Goal: Task Accomplishment & Management: Manage account settings

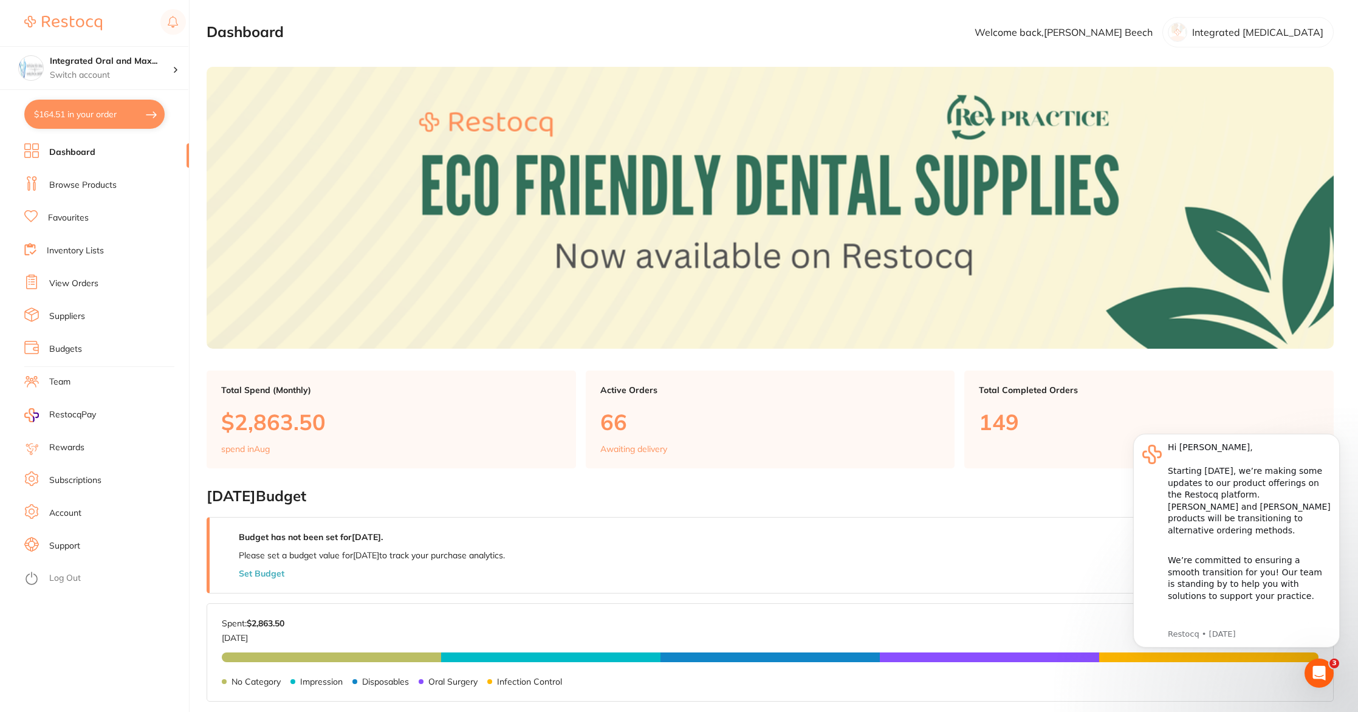
click at [74, 283] on link "View Orders" at bounding box center [73, 284] width 49 height 12
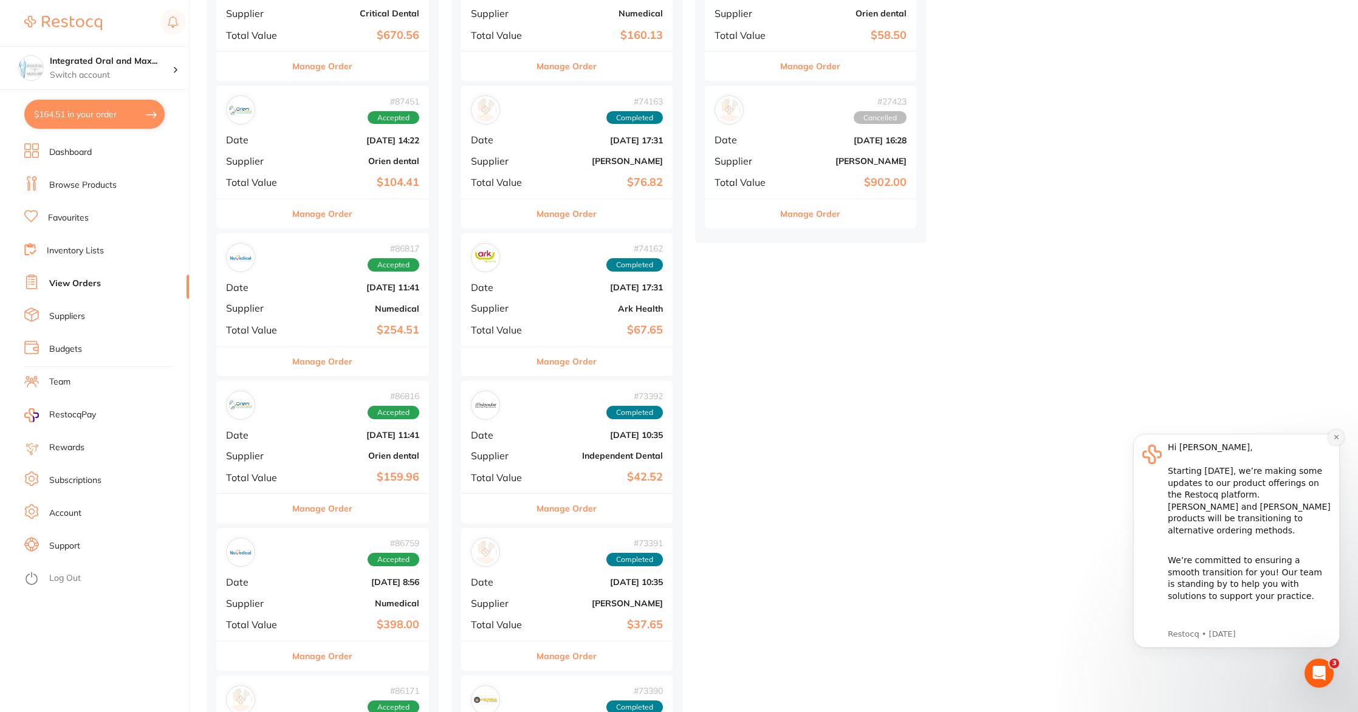
scroll to position [1415, 0]
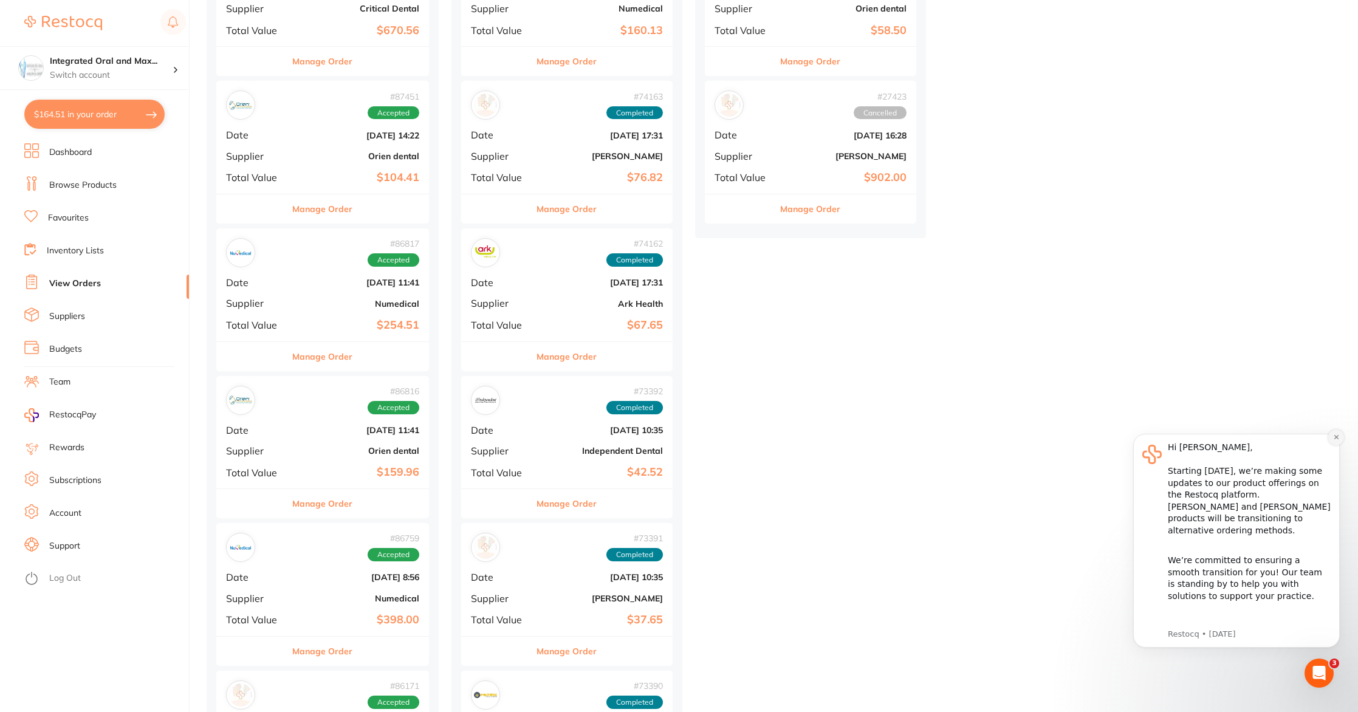
click at [1333, 438] on icon "Dismiss notification" at bounding box center [1336, 437] width 7 height 7
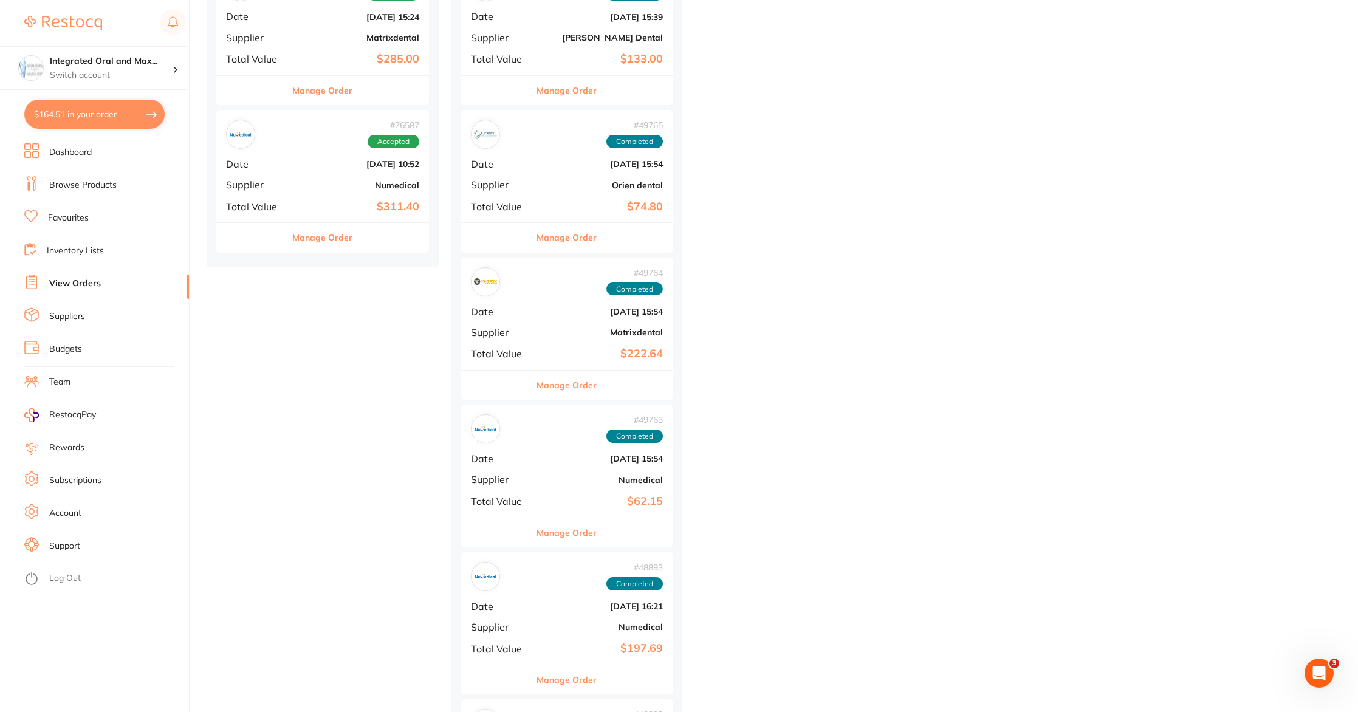
scroll to position [9288, 0]
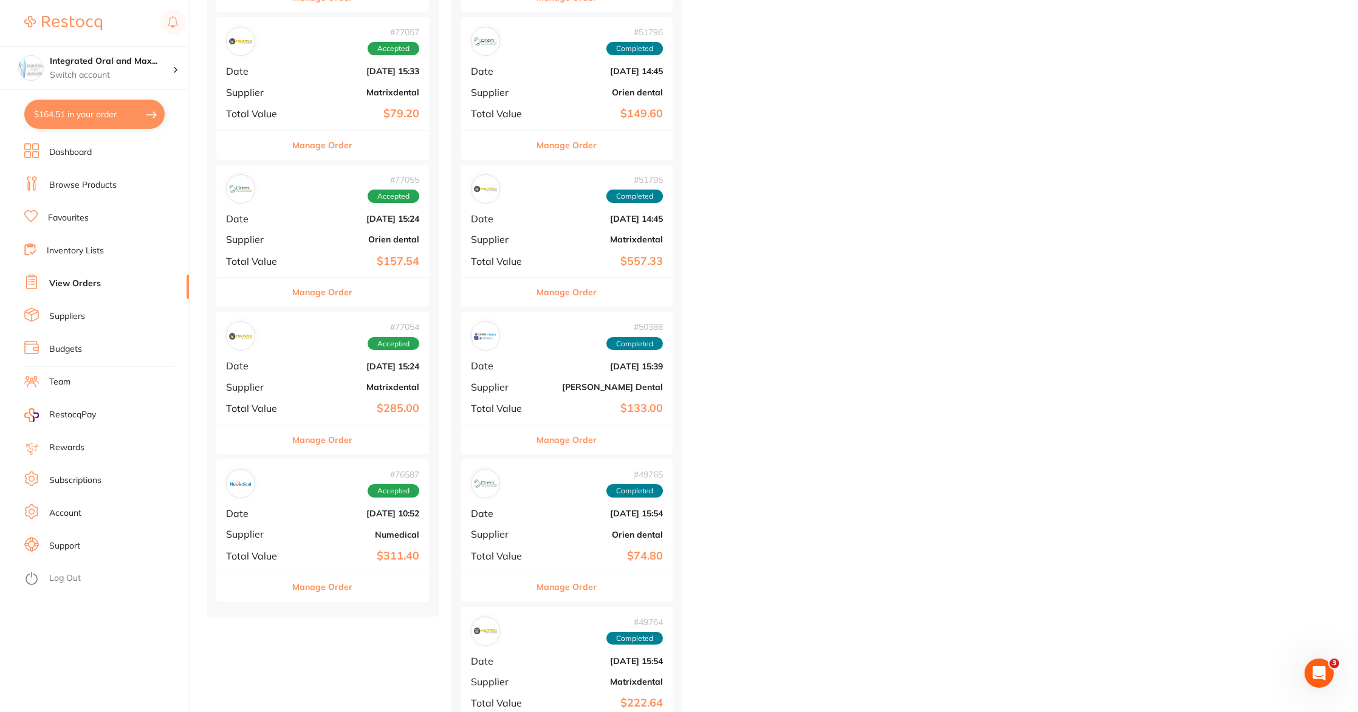
click at [325, 584] on button "Manage Order" at bounding box center [322, 586] width 60 height 29
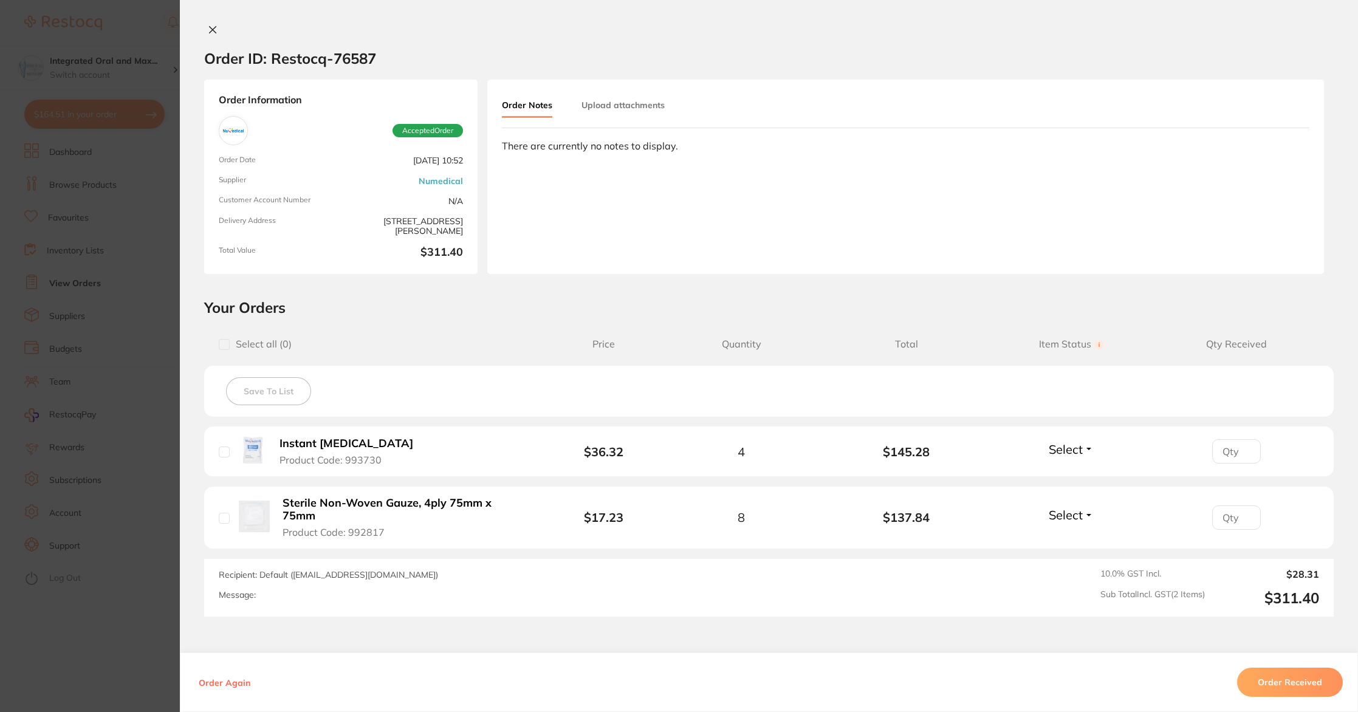
click at [225, 451] on input "checkbox" at bounding box center [224, 451] width 11 height 11
checkbox input "true"
click at [221, 515] on input "checkbox" at bounding box center [224, 518] width 11 height 11
checkbox input "true"
click at [1262, 684] on button "Order Received" at bounding box center [1290, 682] width 106 height 29
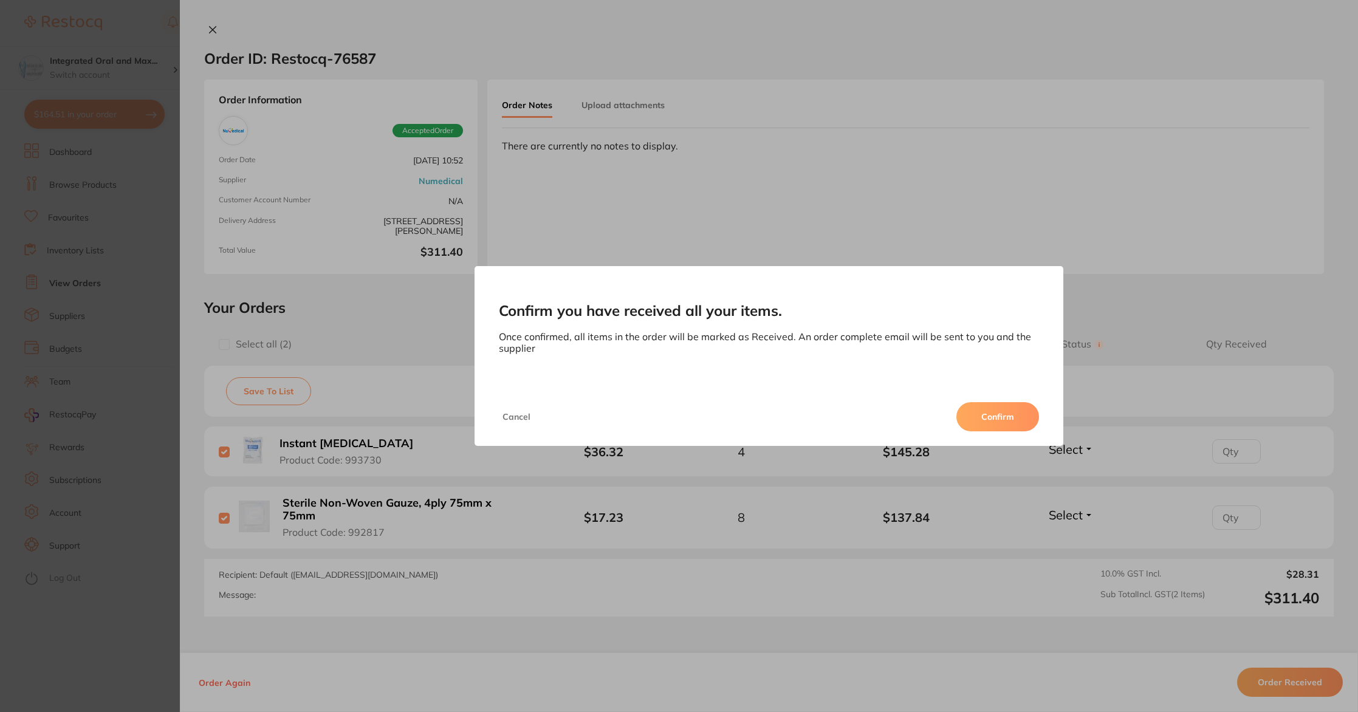
click at [982, 429] on button "Confirm" at bounding box center [997, 416] width 83 height 29
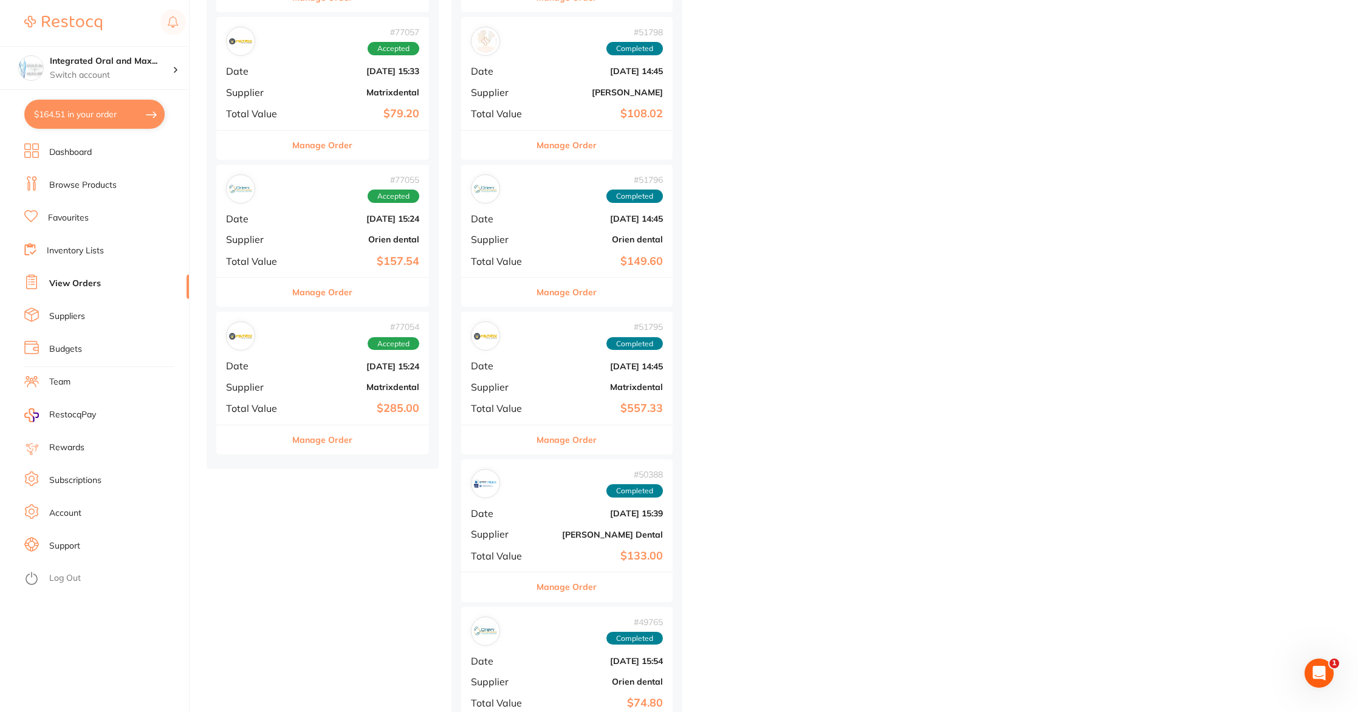
click at [320, 442] on button "Manage Order" at bounding box center [322, 439] width 60 height 29
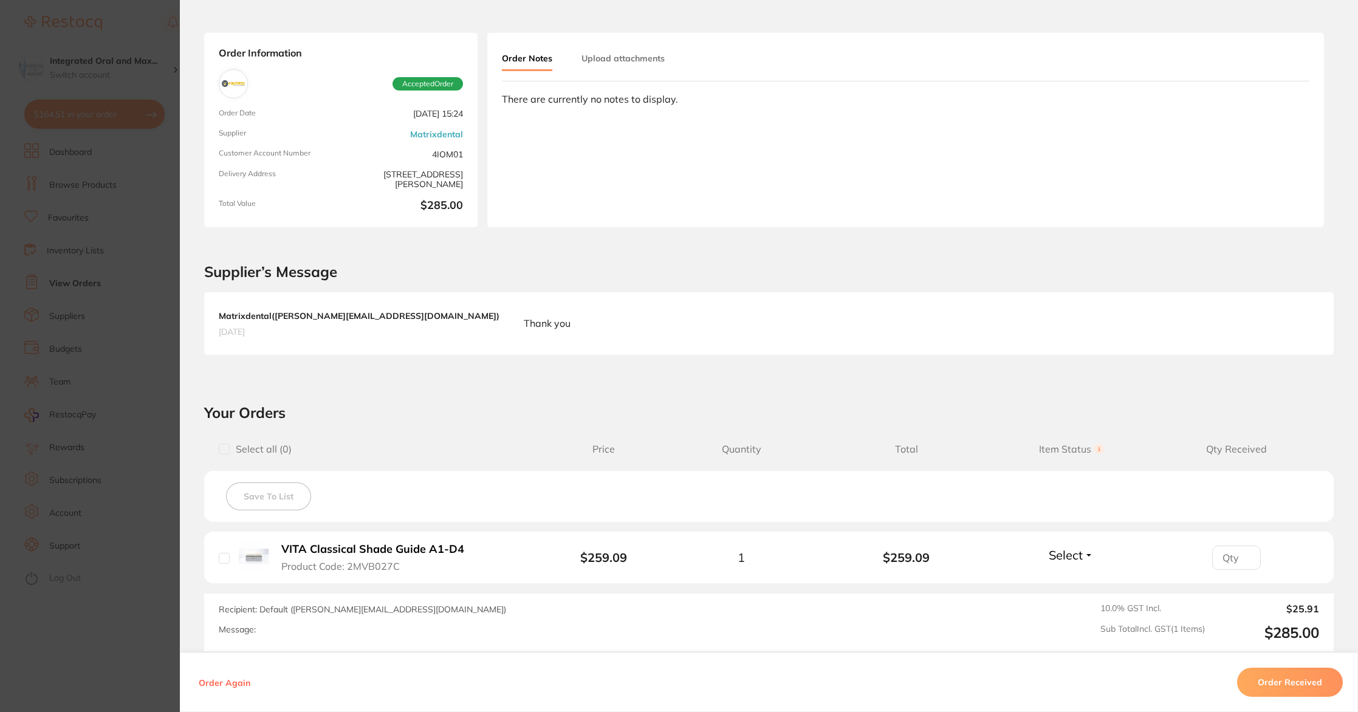
scroll to position [118, 0]
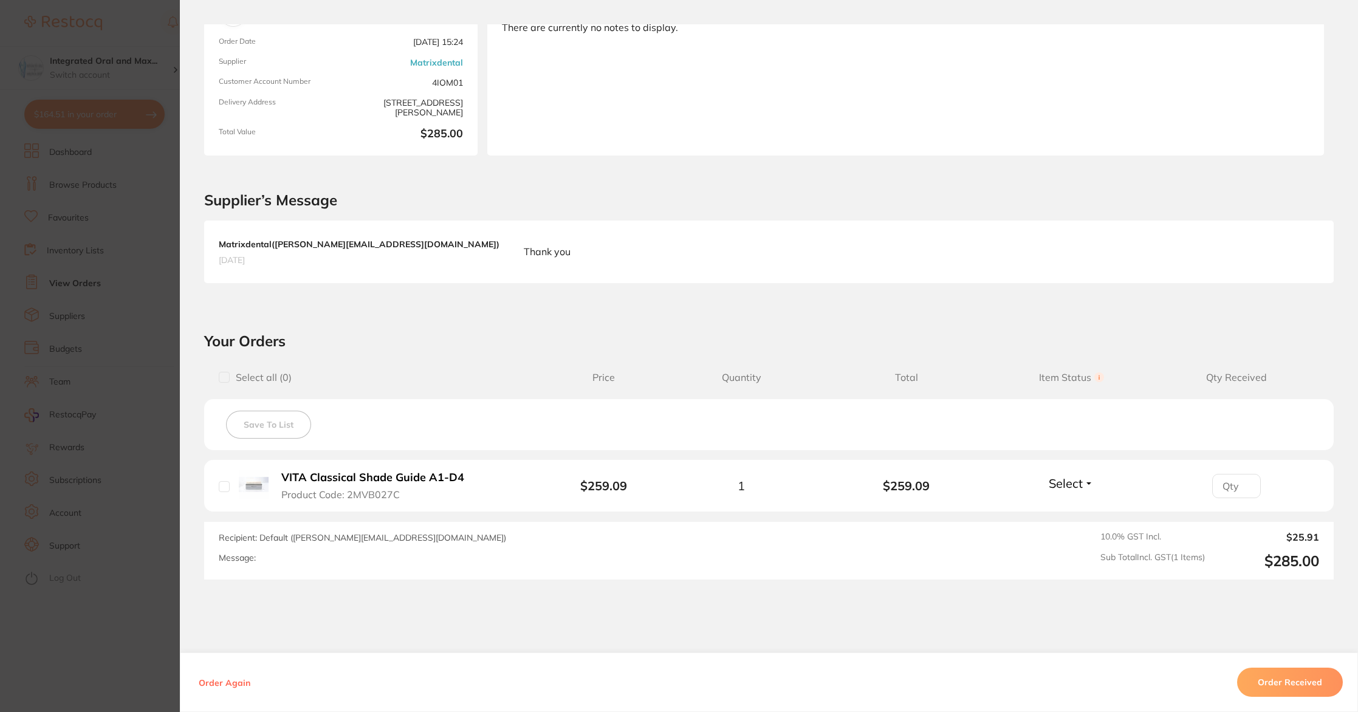
click at [219, 490] on input "checkbox" at bounding box center [224, 486] width 11 height 11
checkbox input "true"
click at [1323, 684] on button "Order Received" at bounding box center [1290, 682] width 106 height 29
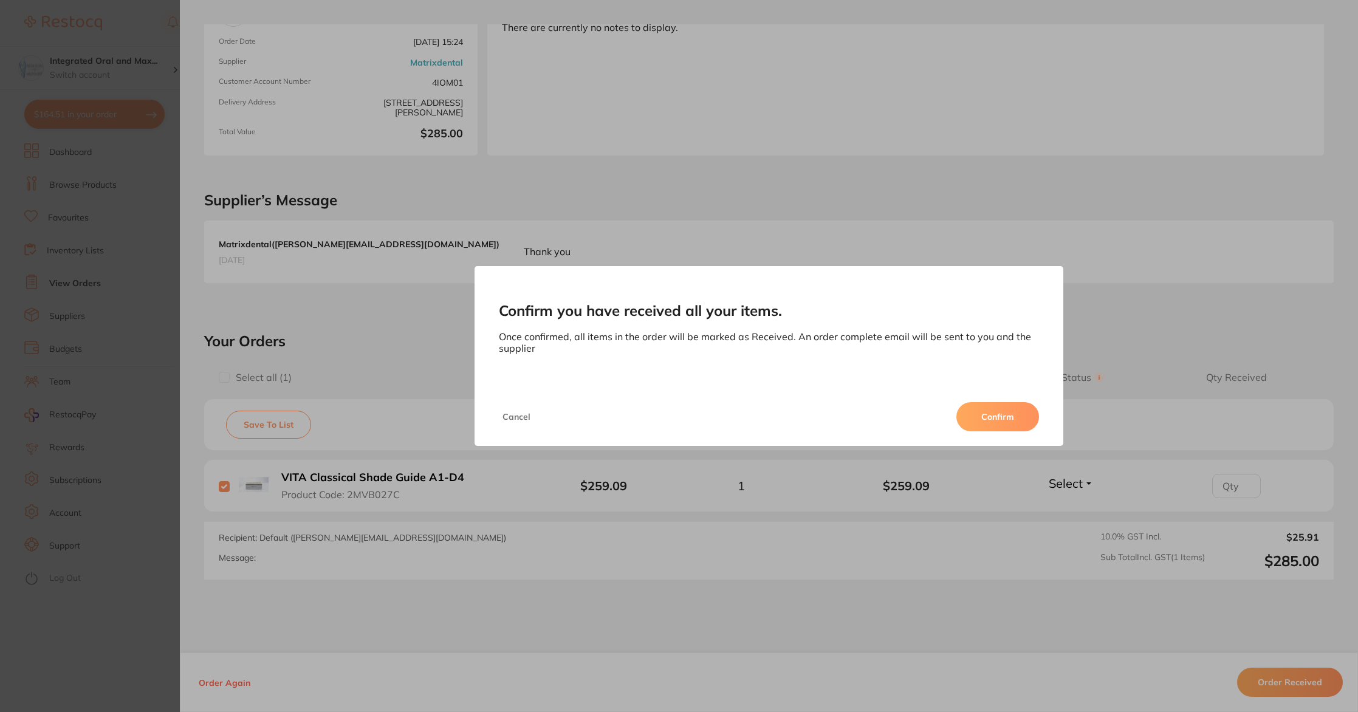
click at [976, 419] on button "Confirm" at bounding box center [997, 416] width 83 height 29
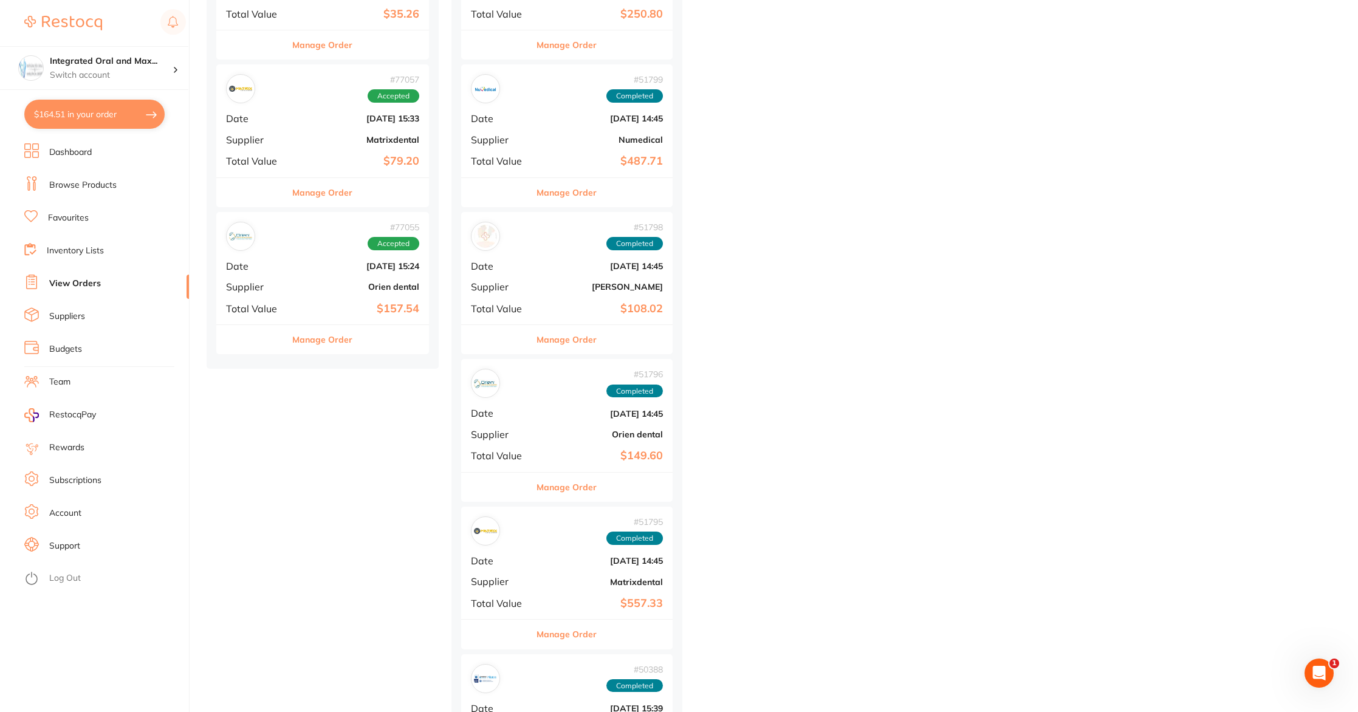
scroll to position [9207, 0]
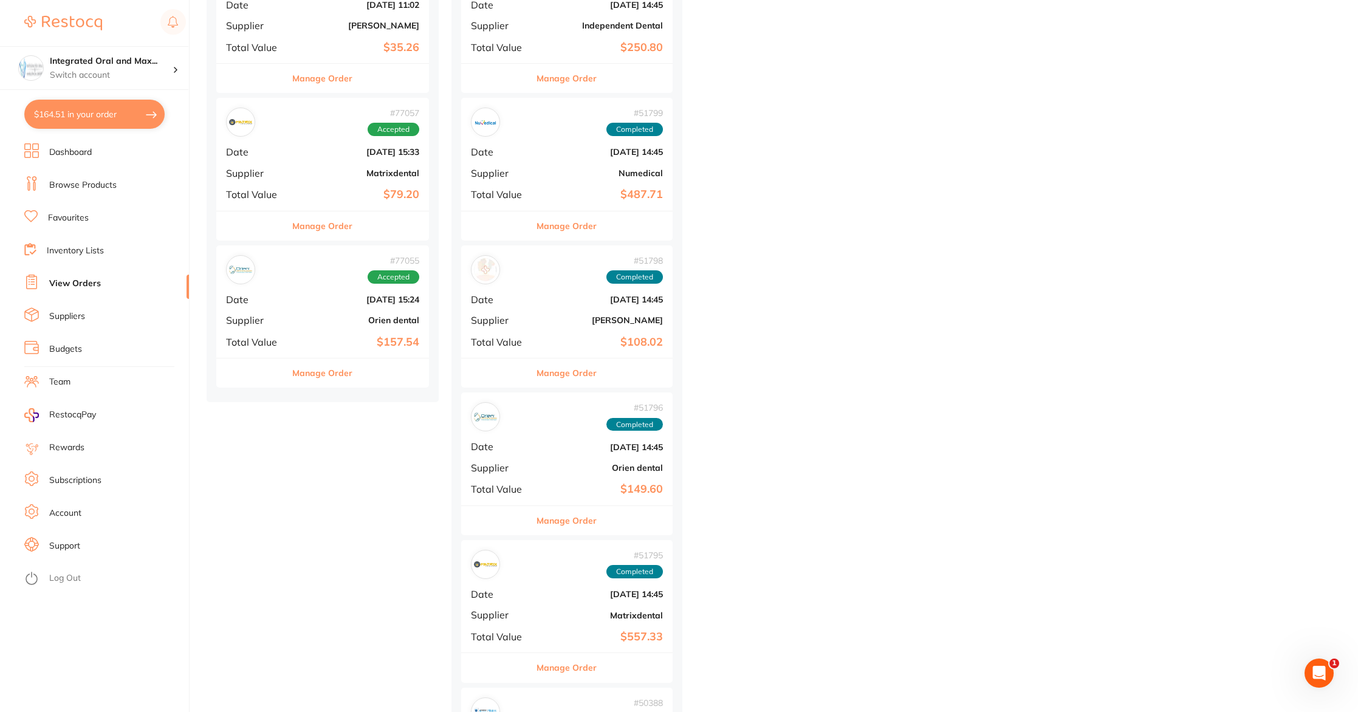
click at [322, 379] on button "Manage Order" at bounding box center [322, 372] width 60 height 29
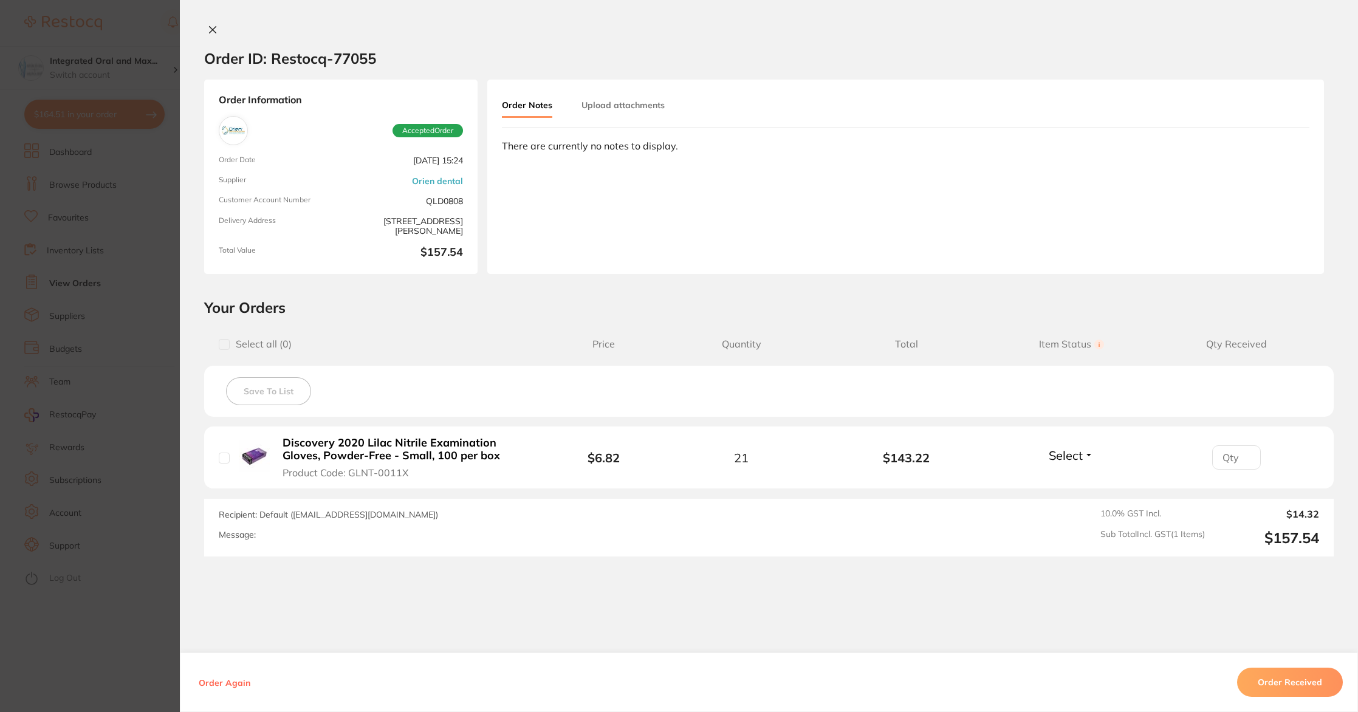
click at [234, 458] on div "Discovery 2020 Lilac Nitrile Examination Gloves, Powder-Free - Small, 100 per b…" at bounding box center [384, 457] width 330 height 43
click at [224, 457] on input "checkbox" at bounding box center [224, 458] width 11 height 11
checkbox input "true"
drag, startPoint x: 1259, startPoint y: 688, endPoint x: 1222, endPoint y: 669, distance: 41.8
click at [1259, 688] on button "Order Received" at bounding box center [1290, 682] width 106 height 29
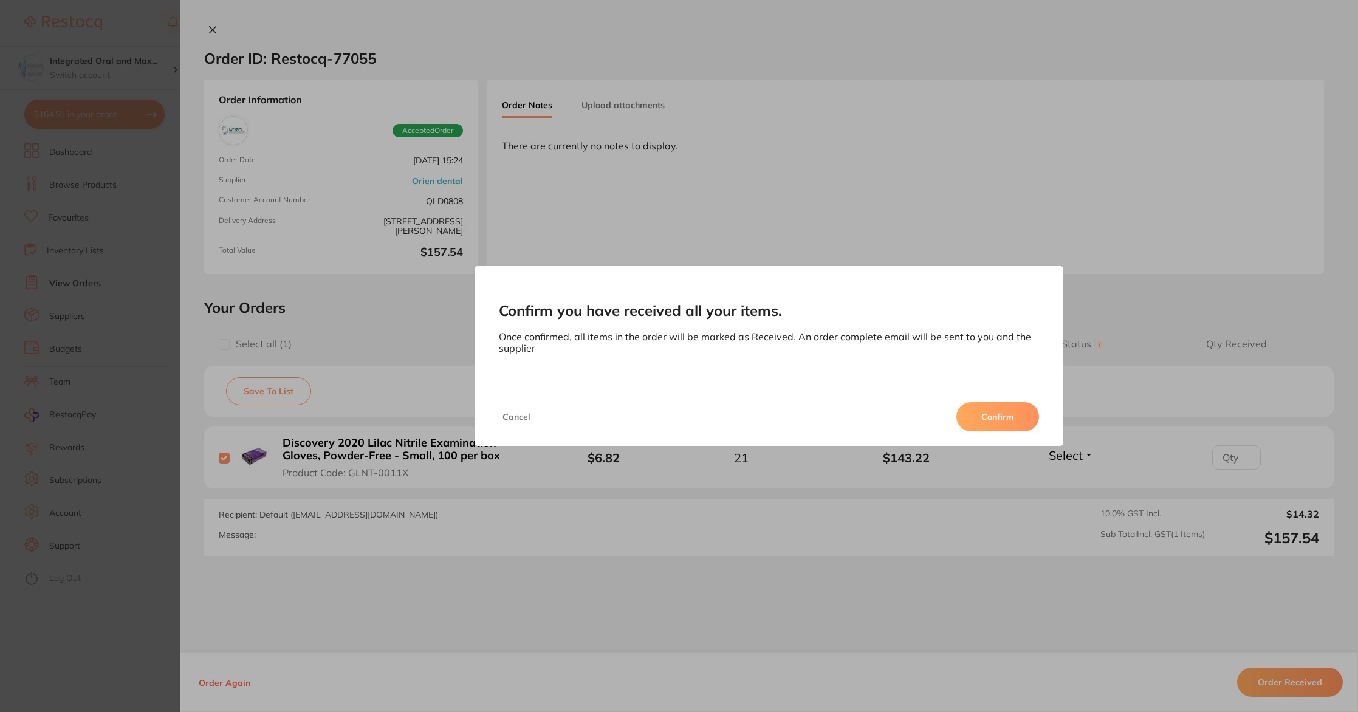
drag, startPoint x: 988, startPoint y: 422, endPoint x: 988, endPoint y: 467, distance: 45.6
click at [990, 423] on button "Confirm" at bounding box center [997, 416] width 83 height 29
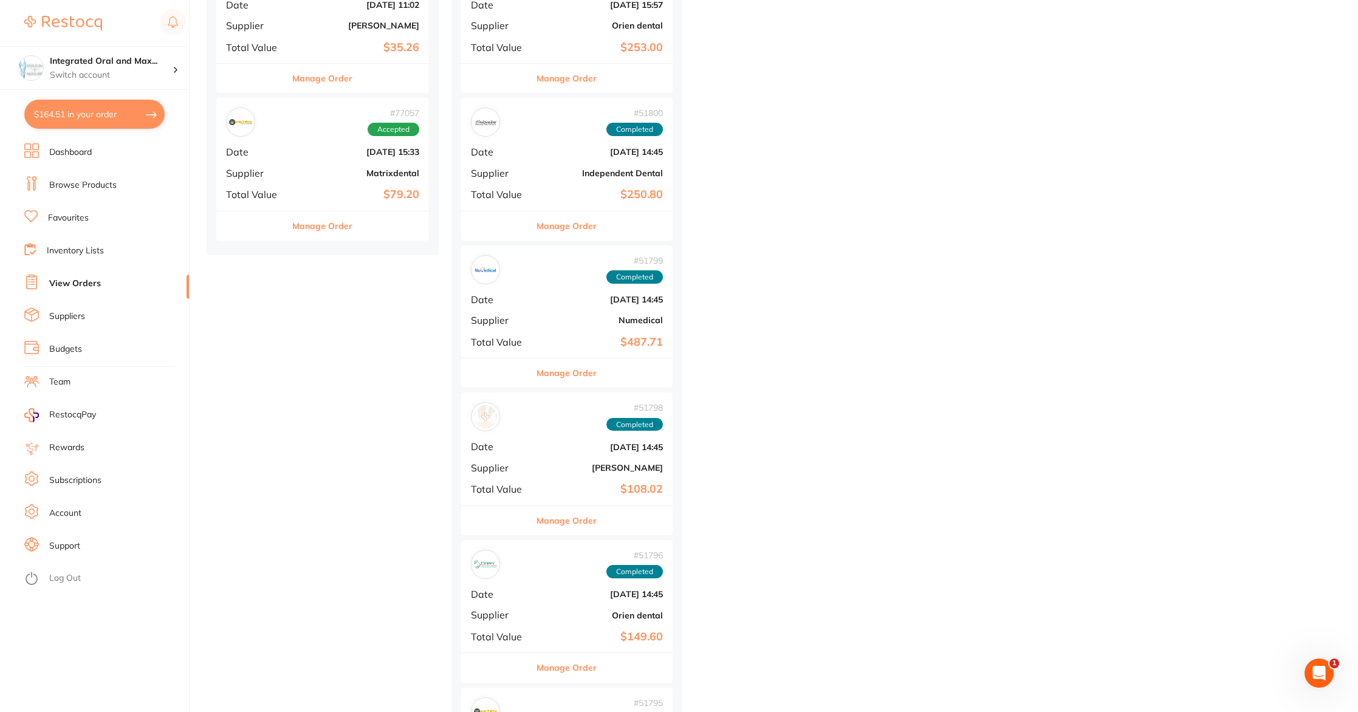
click at [318, 230] on button "Manage Order" at bounding box center [322, 225] width 60 height 29
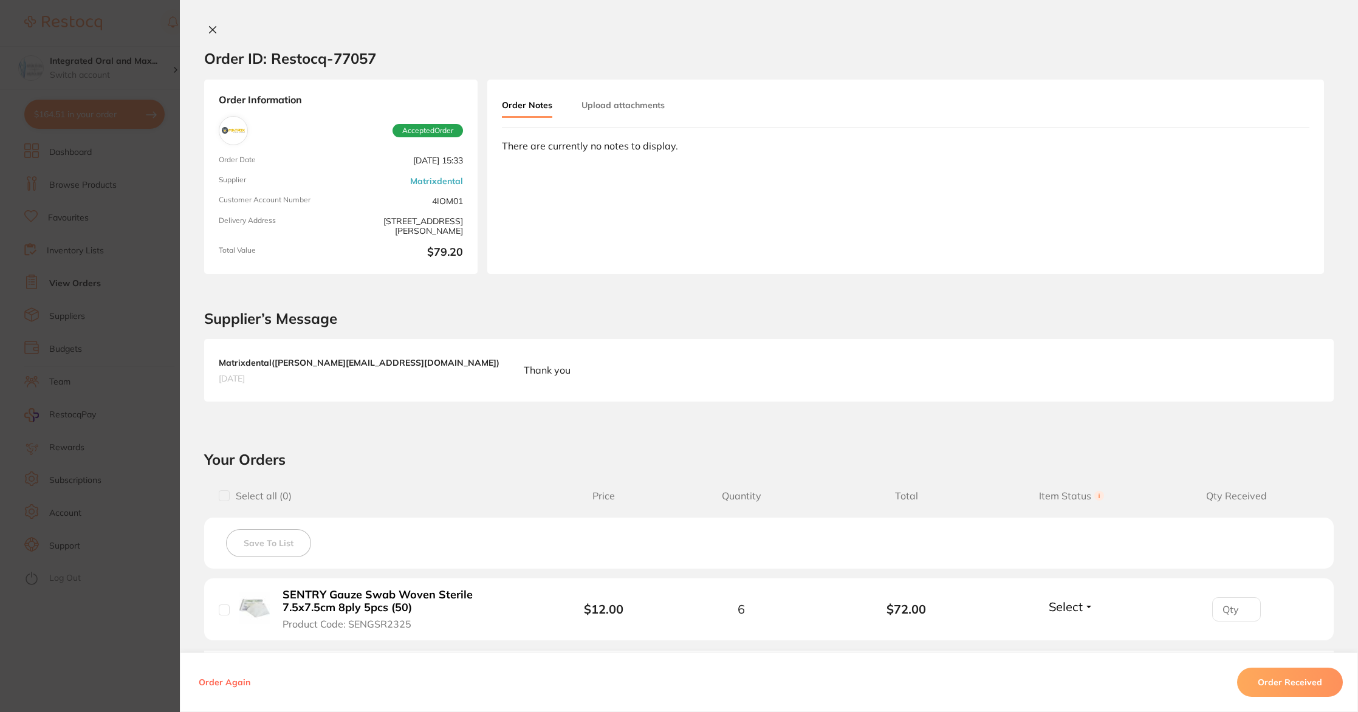
click at [221, 608] on input "checkbox" at bounding box center [224, 609] width 11 height 11
checkbox input "true"
click at [1273, 682] on button "Order Received" at bounding box center [1290, 682] width 106 height 29
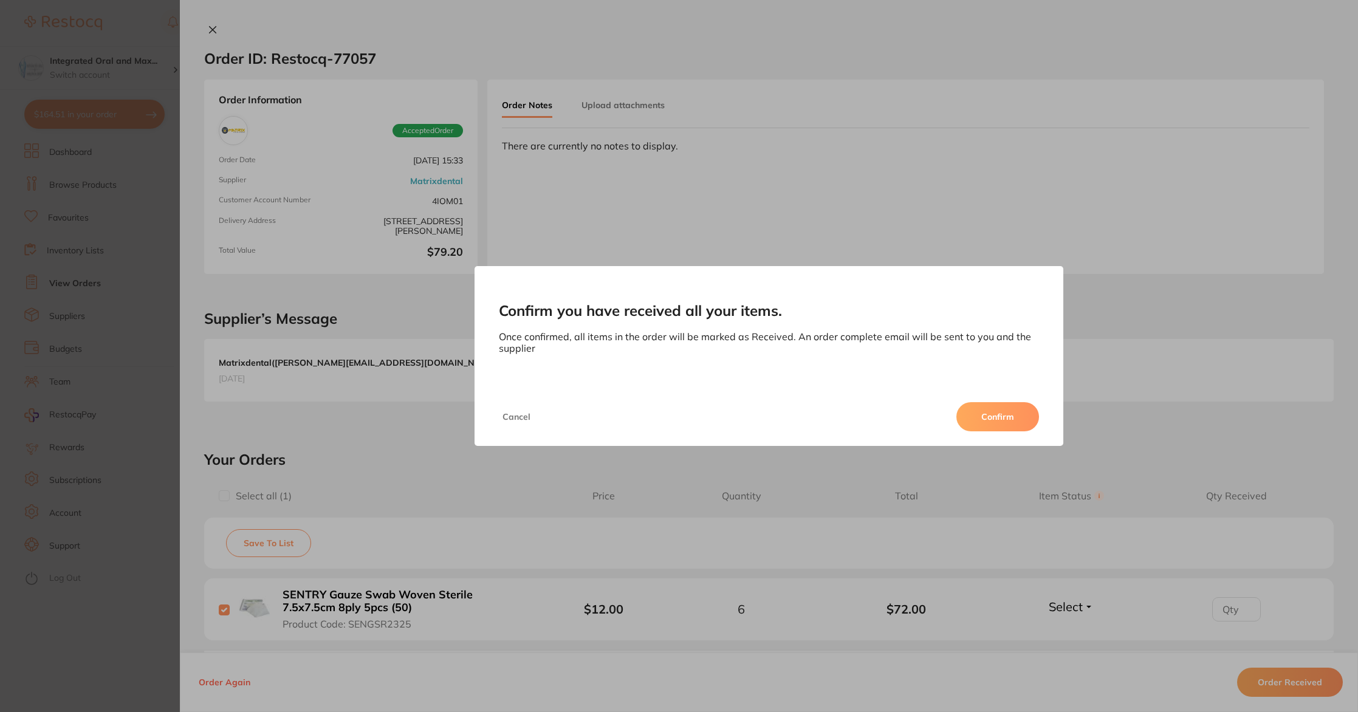
click at [996, 426] on button "Confirm" at bounding box center [997, 416] width 83 height 29
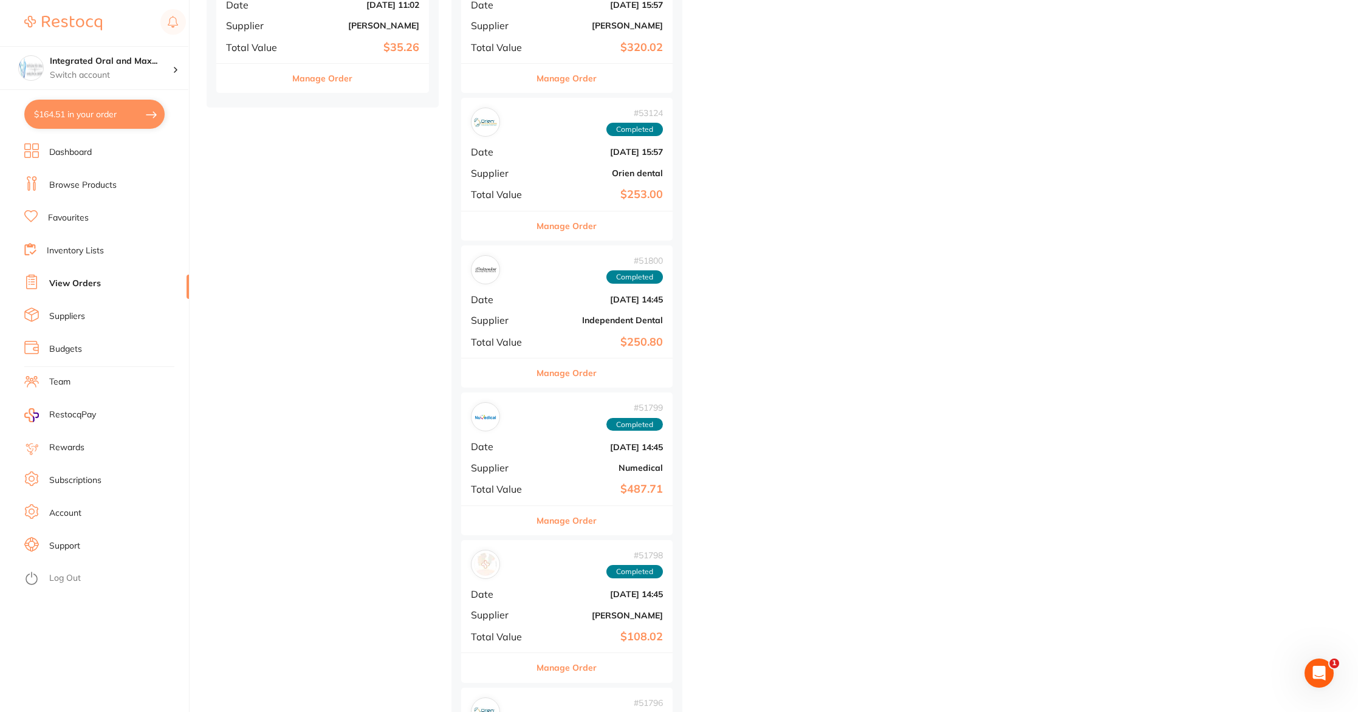
drag, startPoint x: 320, startPoint y: 80, endPoint x: 429, endPoint y: 272, distance: 220.6
click at [321, 79] on button "Manage Order" at bounding box center [322, 78] width 60 height 29
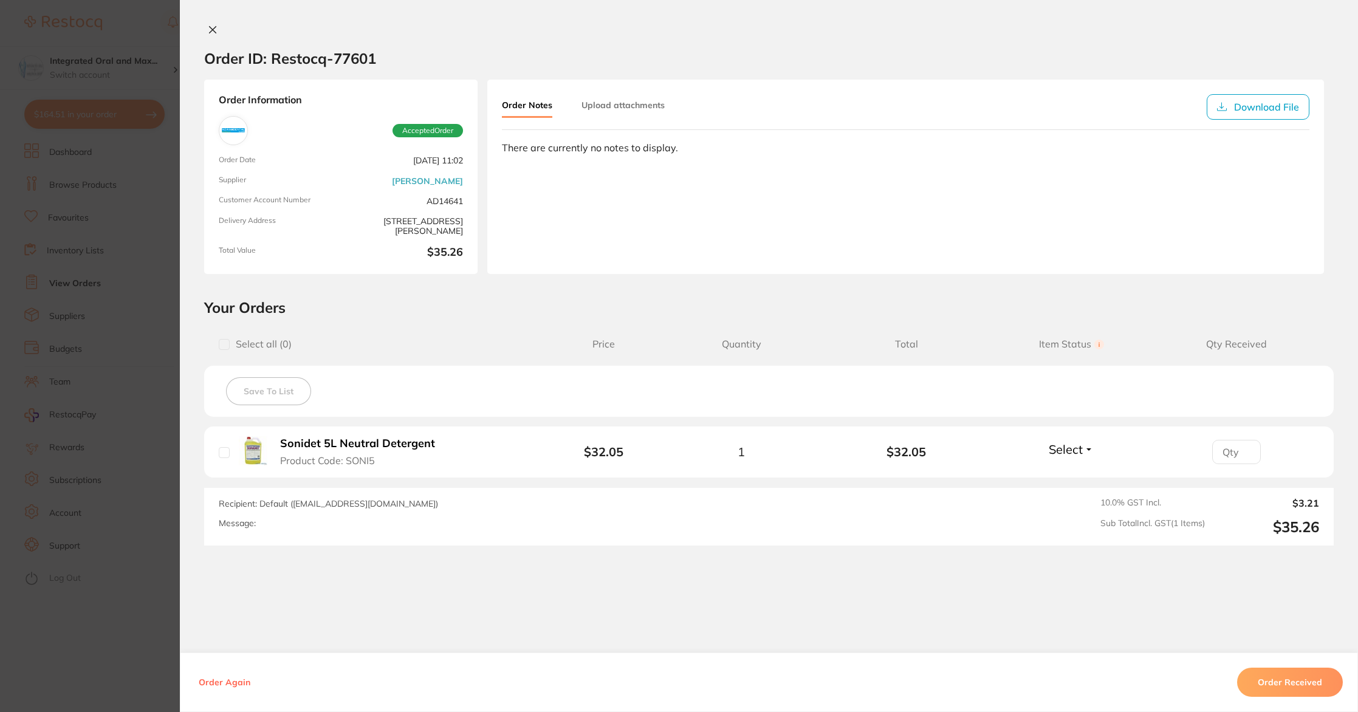
click at [223, 455] on input "checkbox" at bounding box center [224, 452] width 11 height 11
checkbox input "true"
click at [1299, 675] on button "Order Received" at bounding box center [1290, 682] width 106 height 29
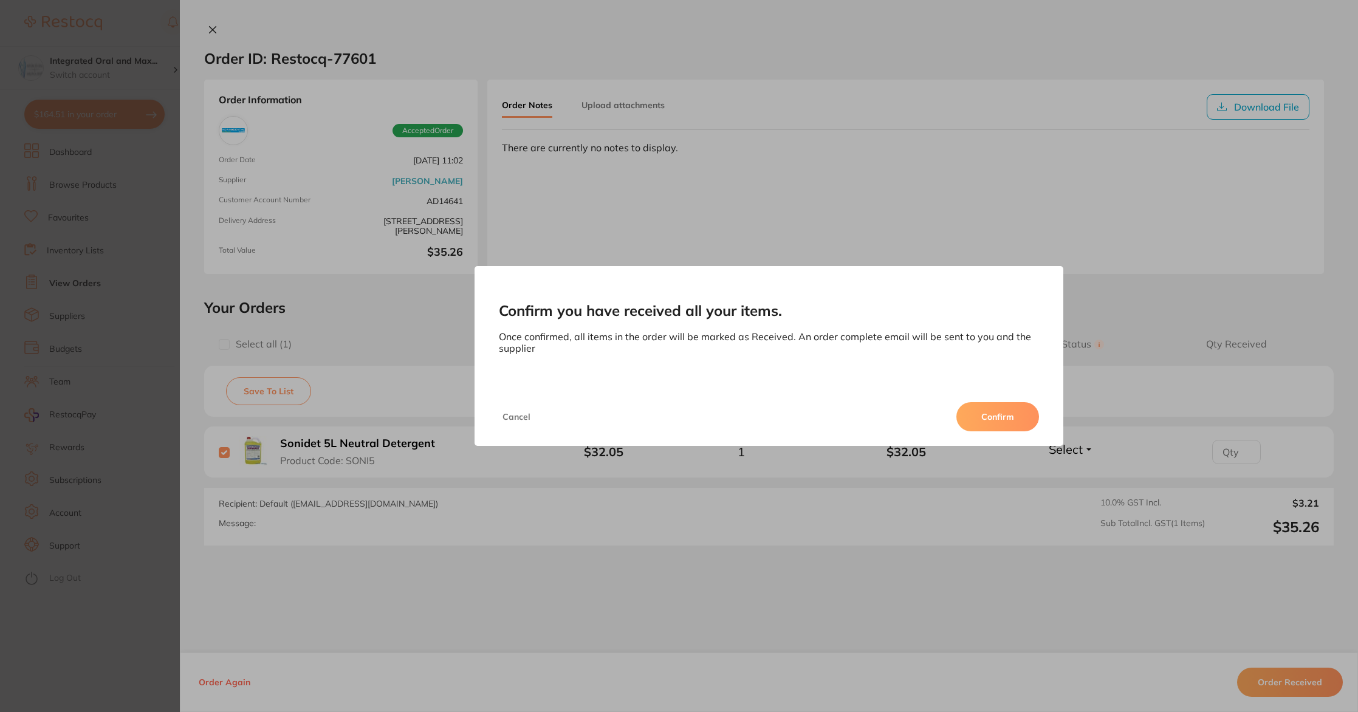
click at [991, 417] on button "Confirm" at bounding box center [997, 416] width 83 height 29
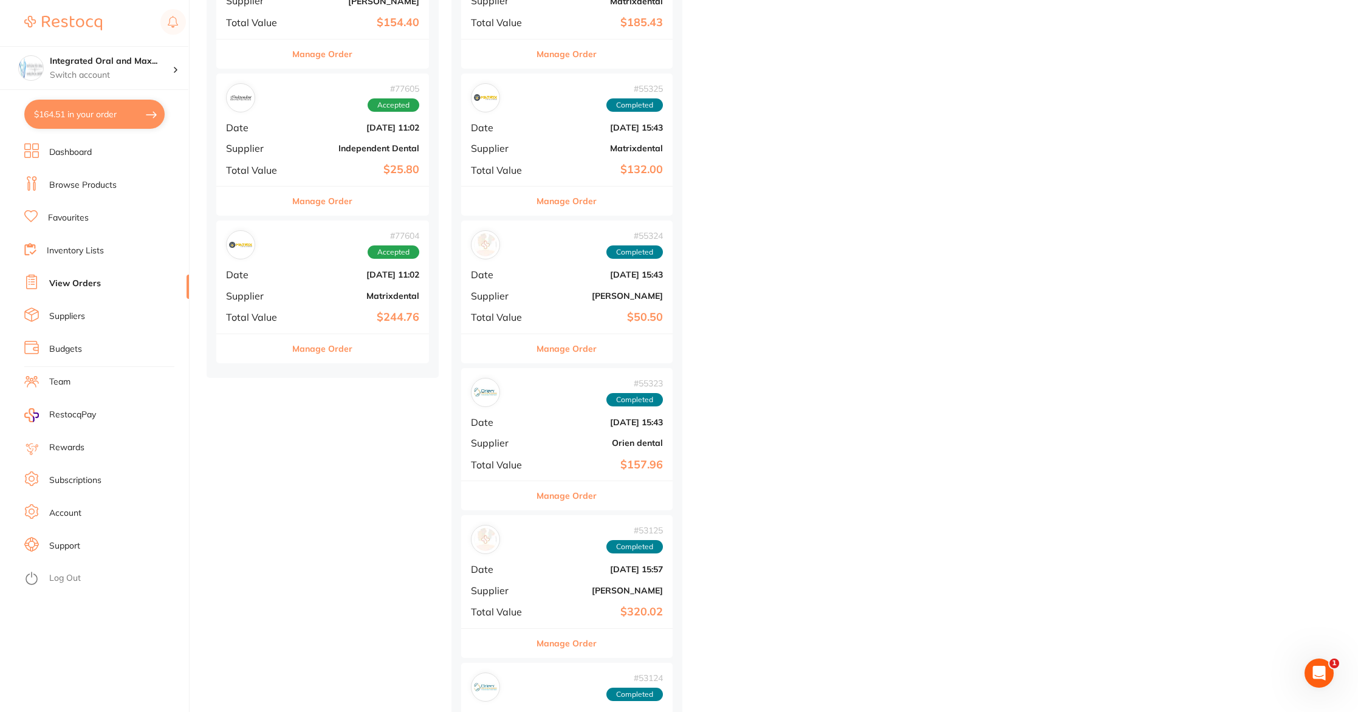
scroll to position [8742, 0]
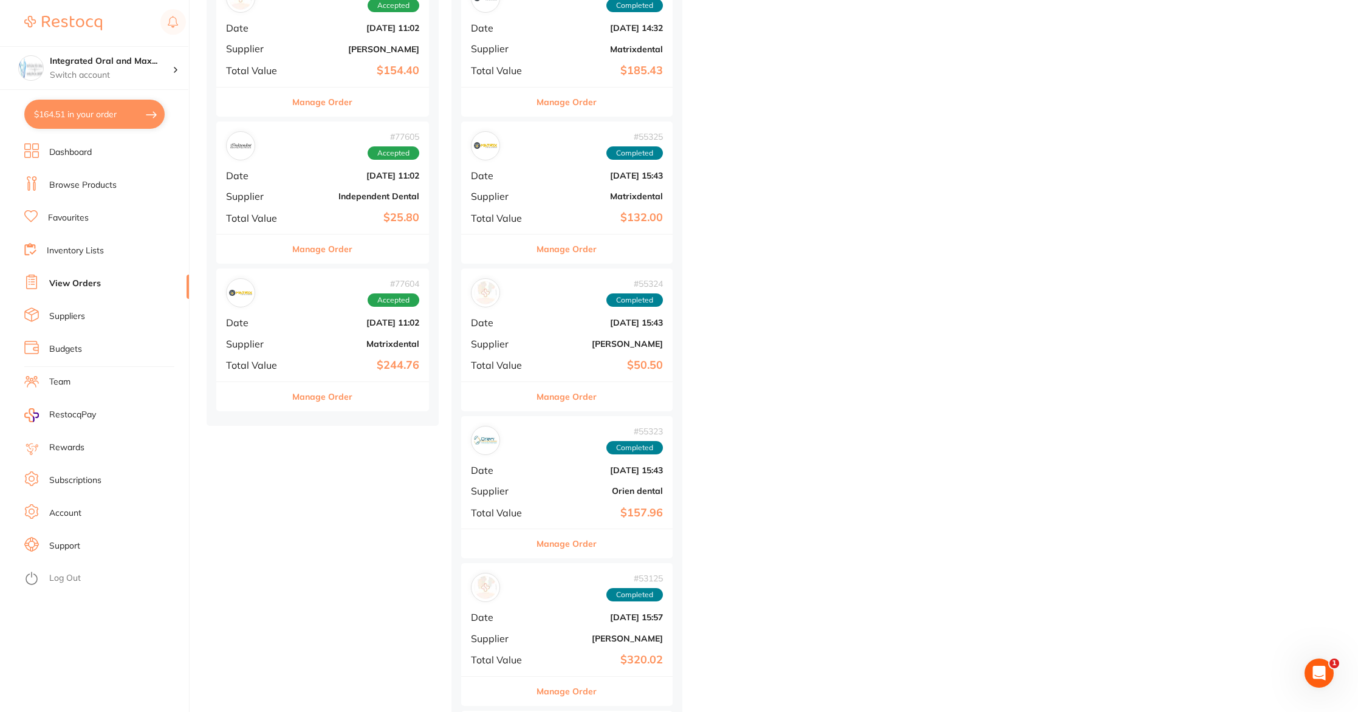
click at [336, 403] on button "Manage Order" at bounding box center [322, 396] width 60 height 29
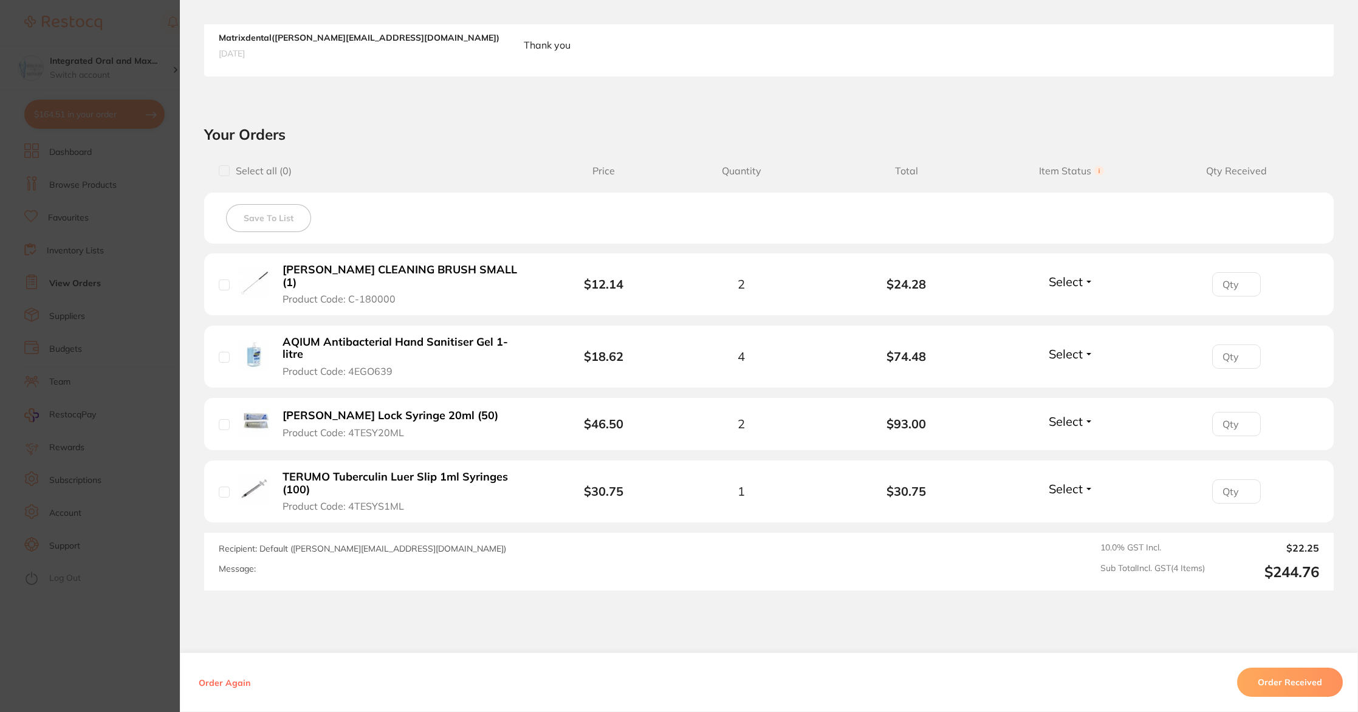
scroll to position [366, 0]
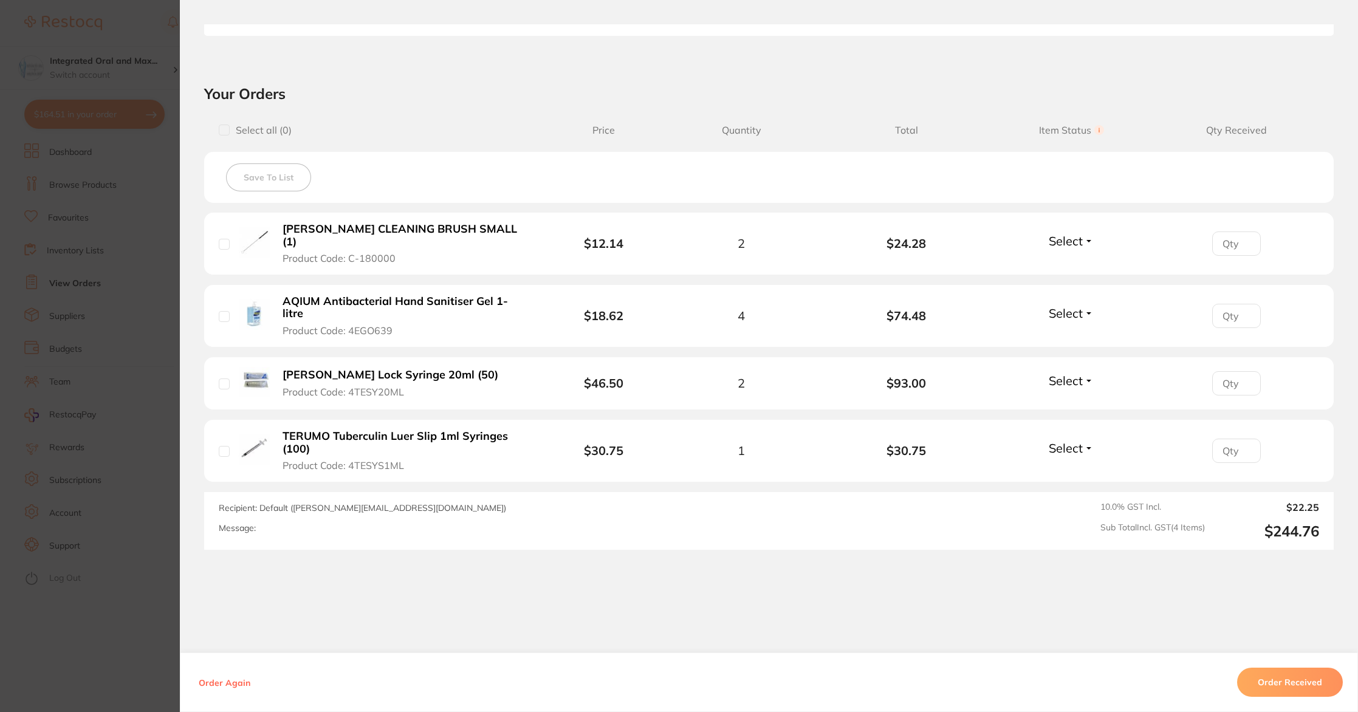
click at [1079, 440] on span "Select" at bounding box center [1065, 447] width 34 height 15
click at [1071, 470] on span "Received" at bounding box center [1071, 474] width 31 height 9
click at [1070, 373] on span "Select" at bounding box center [1065, 380] width 34 height 15
click at [1069, 402] on span "Received" at bounding box center [1071, 406] width 31 height 9
drag, startPoint x: 1059, startPoint y: 290, endPoint x: 1055, endPoint y: 312, distance: 21.7
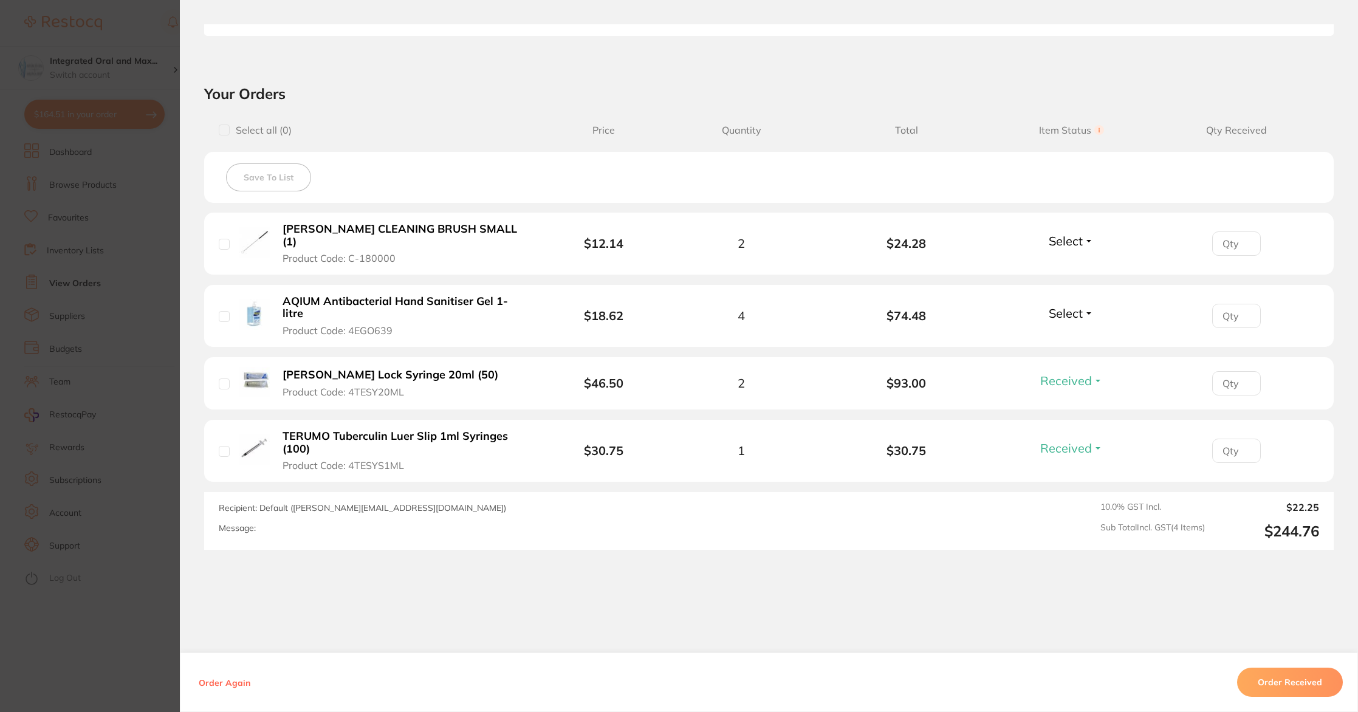
click at [1059, 292] on li "AQIUM Antibacterial Hand Sanitiser Gel 1-litre Product Code: 4EGO639 $18.62 4 $…" at bounding box center [768, 316] width 1129 height 63
drag, startPoint x: 1075, startPoint y: 295, endPoint x: 1067, endPoint y: 321, distance: 26.7
click at [1077, 306] on span "Select" at bounding box center [1065, 313] width 34 height 15
drag, startPoint x: 1063, startPoint y: 327, endPoint x: 1064, endPoint y: 313, distance: 14.6
click at [1063, 335] on span "Received" at bounding box center [1071, 339] width 31 height 9
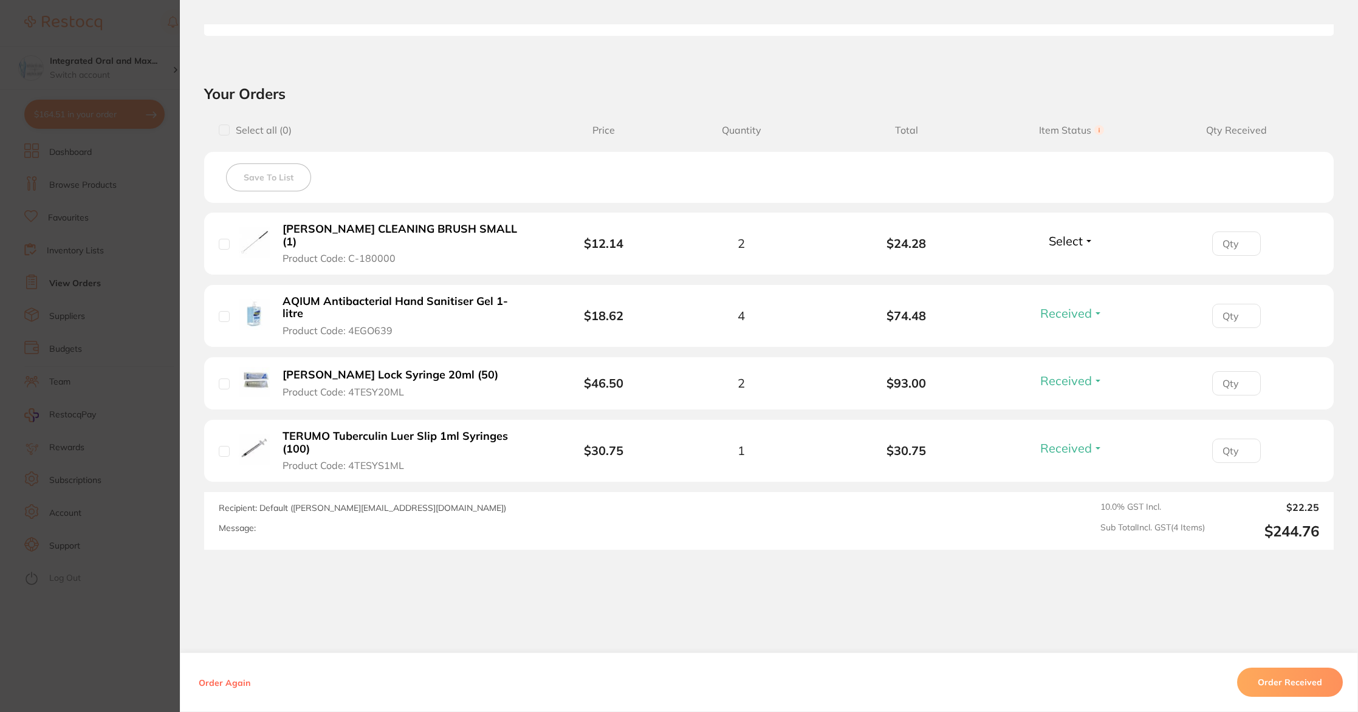
click at [1069, 237] on span "Select" at bounding box center [1065, 240] width 34 height 15
click at [1066, 281] on span "Back Order" at bounding box center [1071, 285] width 37 height 9
click at [1296, 685] on button "Order Received" at bounding box center [1290, 682] width 106 height 29
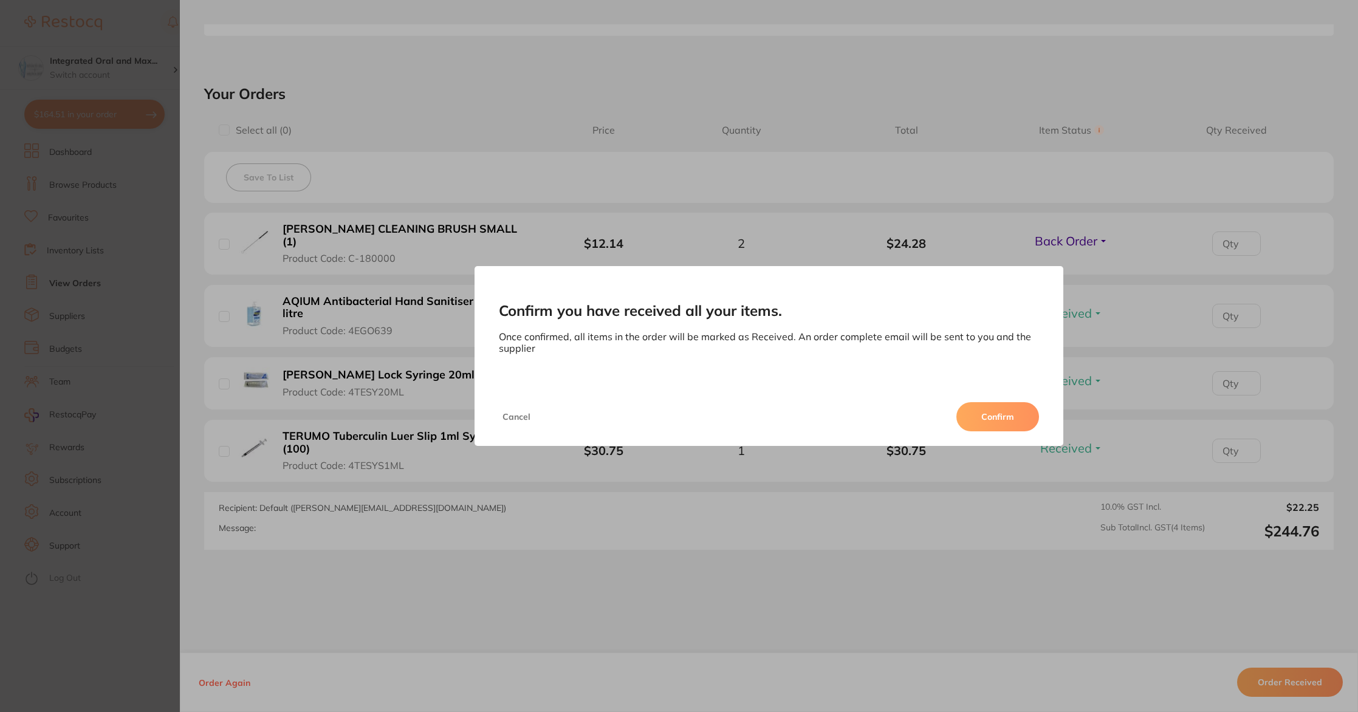
click at [982, 420] on button "Confirm" at bounding box center [997, 416] width 83 height 29
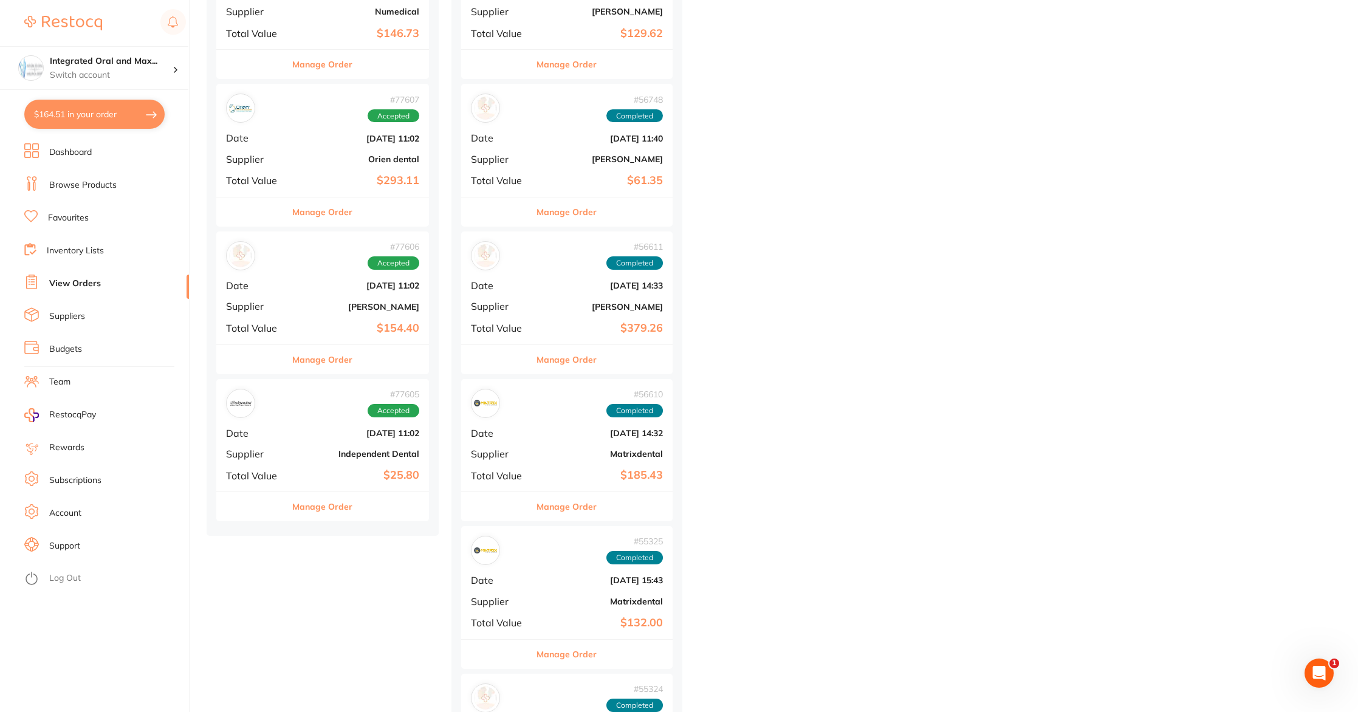
scroll to position [8506, 0]
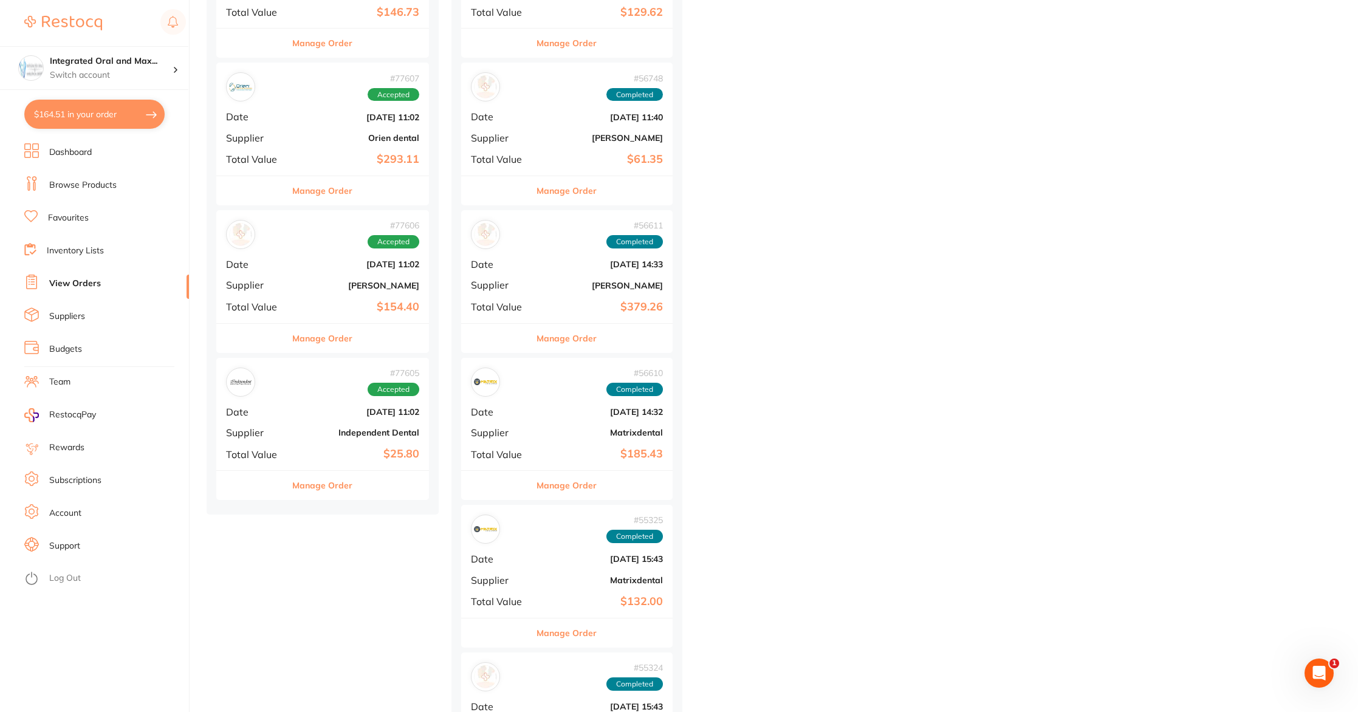
click at [335, 491] on button "Manage Order" at bounding box center [322, 485] width 60 height 29
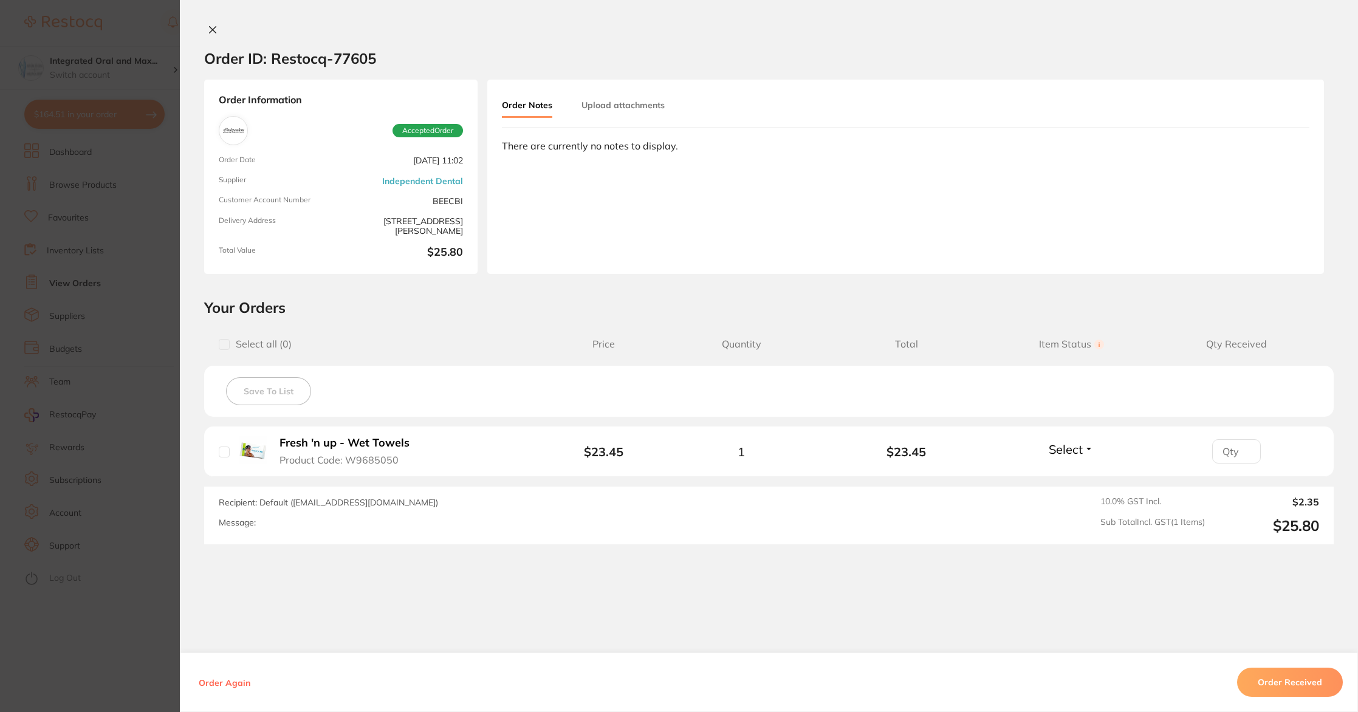
click at [1067, 446] on span "Select" at bounding box center [1065, 449] width 34 height 15
click at [1067, 494] on span "Back Order" at bounding box center [1071, 493] width 37 height 9
click at [204, 32] on button at bounding box center [212, 30] width 17 height 13
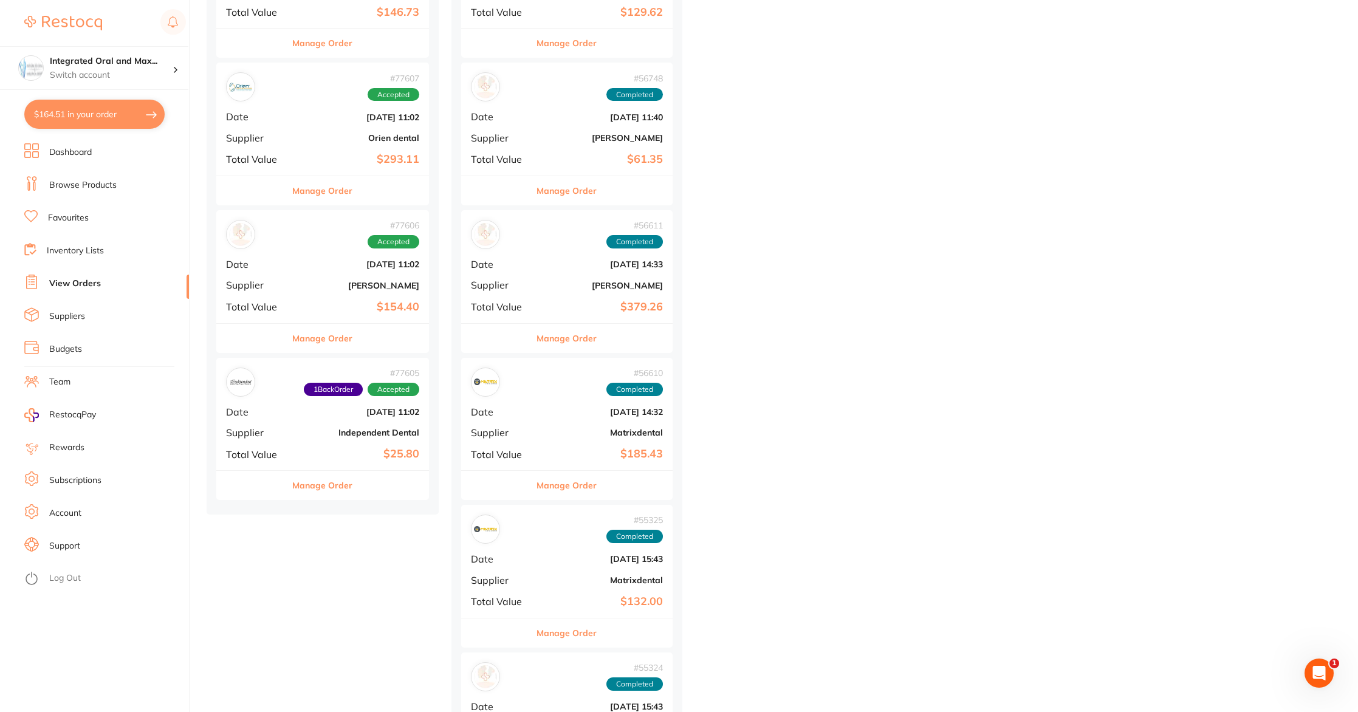
click at [320, 482] on button "Manage Order" at bounding box center [322, 485] width 60 height 29
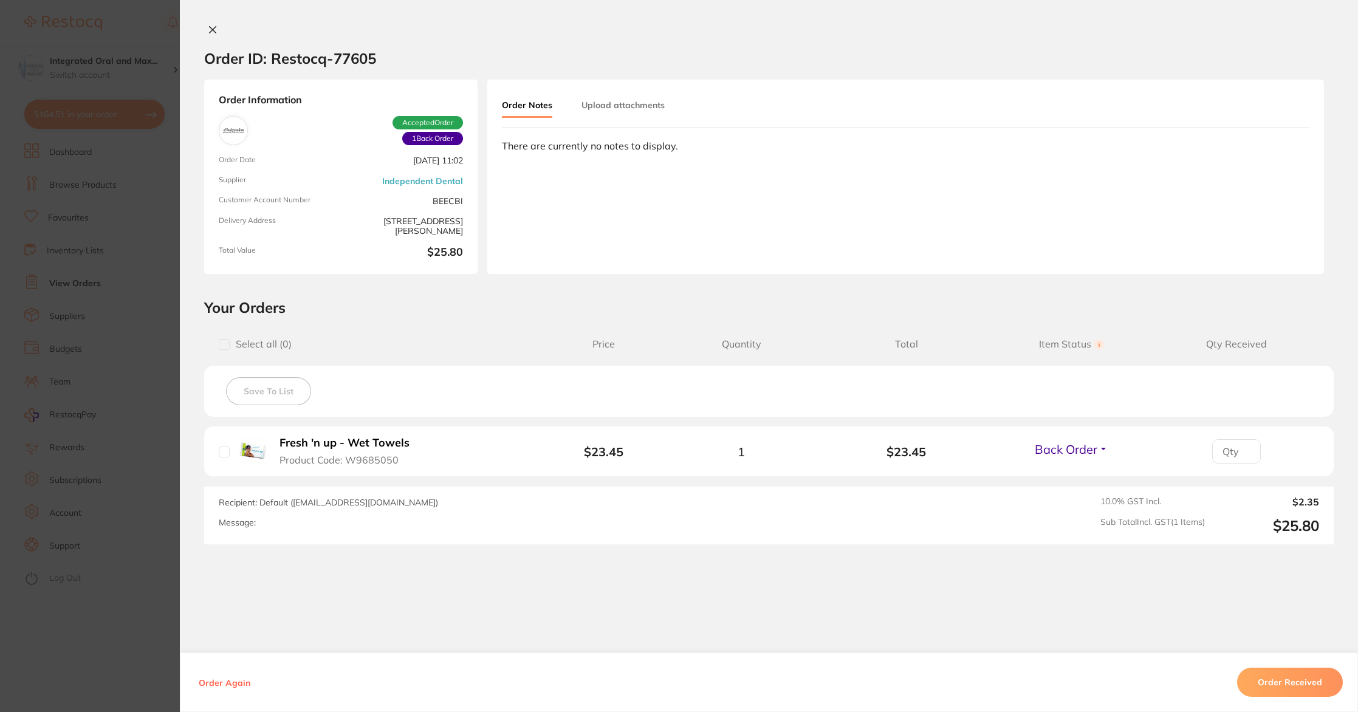
click at [1087, 448] on span "Back Order" at bounding box center [1066, 449] width 63 height 15
drag, startPoint x: 1074, startPoint y: 471, endPoint x: 1180, endPoint y: 570, distance: 145.3
click at [1074, 438] on span "Received" at bounding box center [1071, 438] width 31 height 0
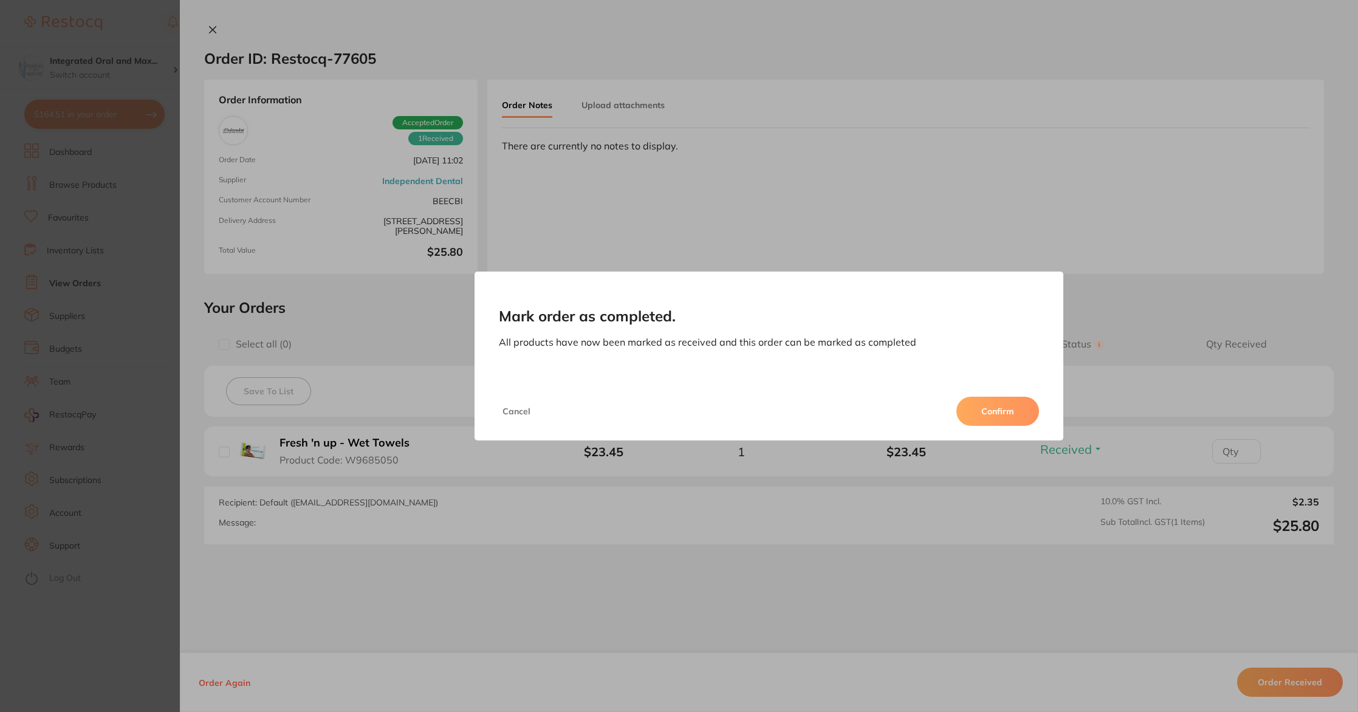
click at [984, 420] on button "Confirm" at bounding box center [997, 411] width 83 height 29
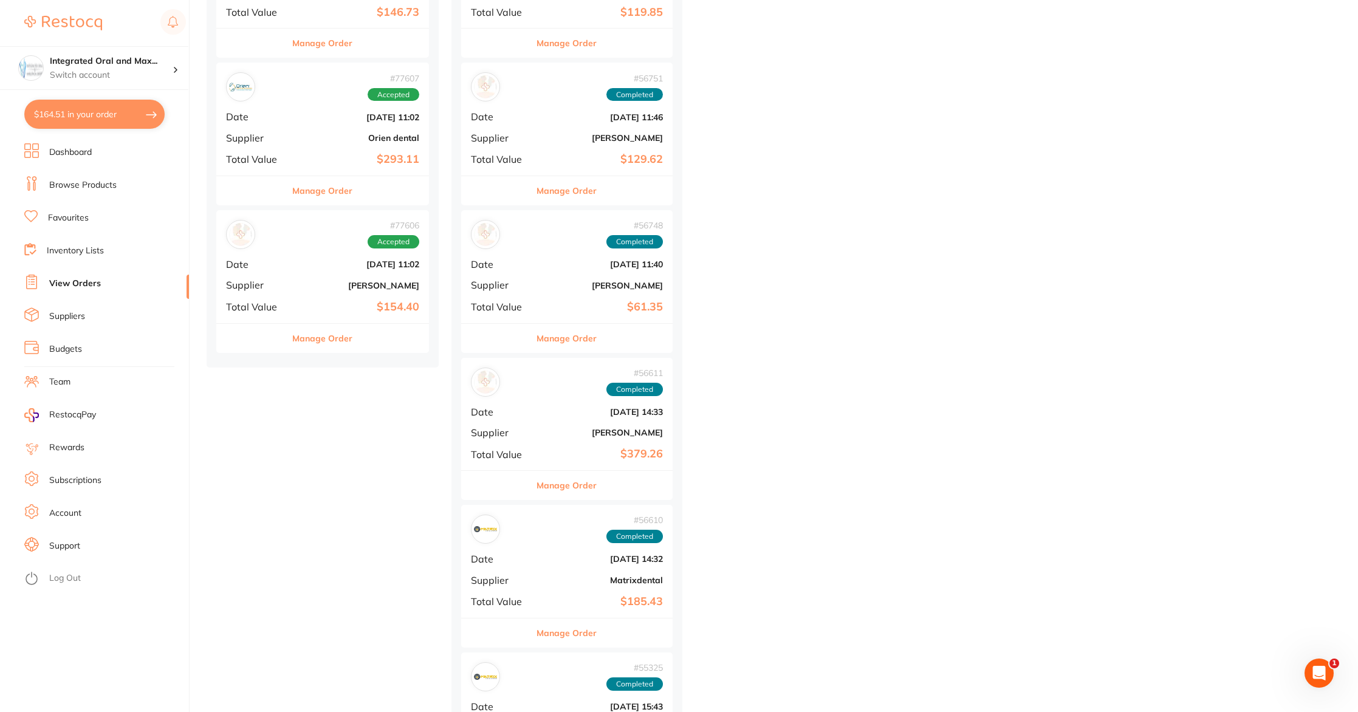
click at [333, 338] on button "Manage Order" at bounding box center [322, 338] width 60 height 29
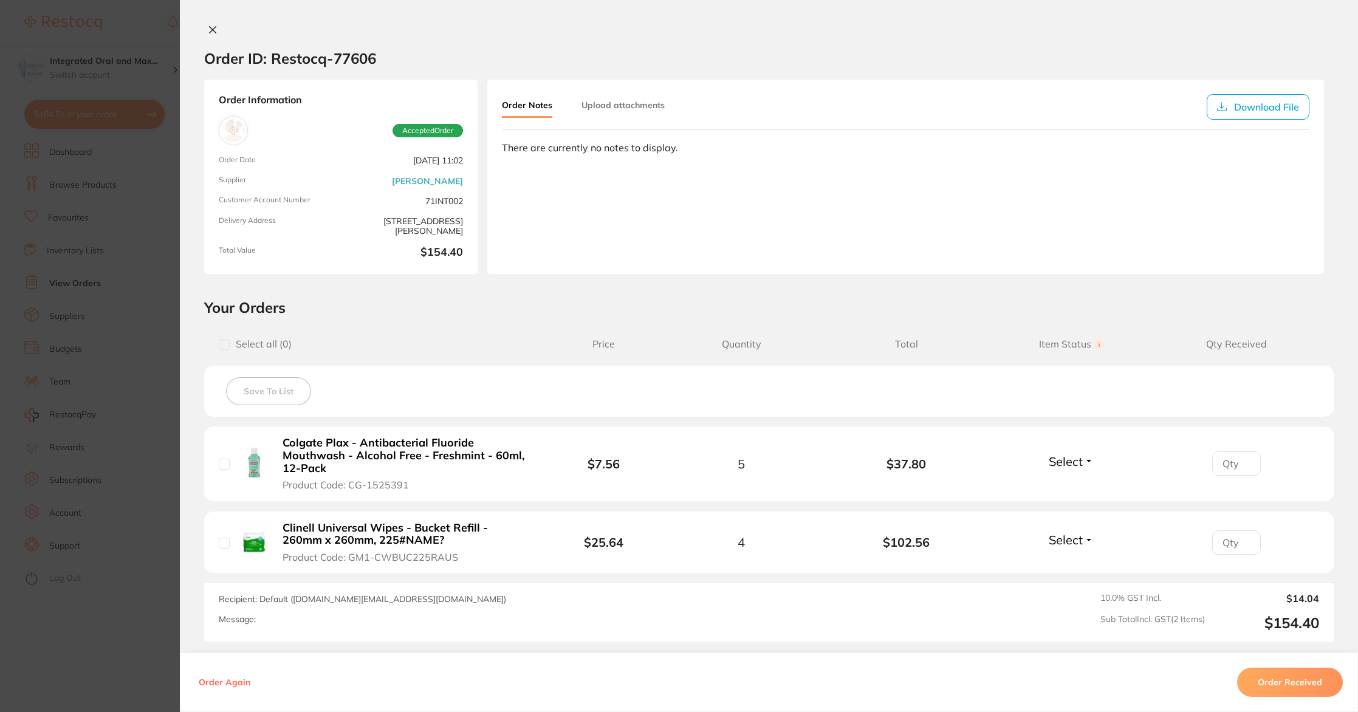
drag, startPoint x: 196, startPoint y: 36, endPoint x: 209, endPoint y: 30, distance: 14.7
click at [202, 32] on div at bounding box center [769, 30] width 1178 height 13
drag, startPoint x: 210, startPoint y: 30, endPoint x: 462, endPoint y: 195, distance: 301.9
click at [210, 30] on icon at bounding box center [213, 30] width 7 height 7
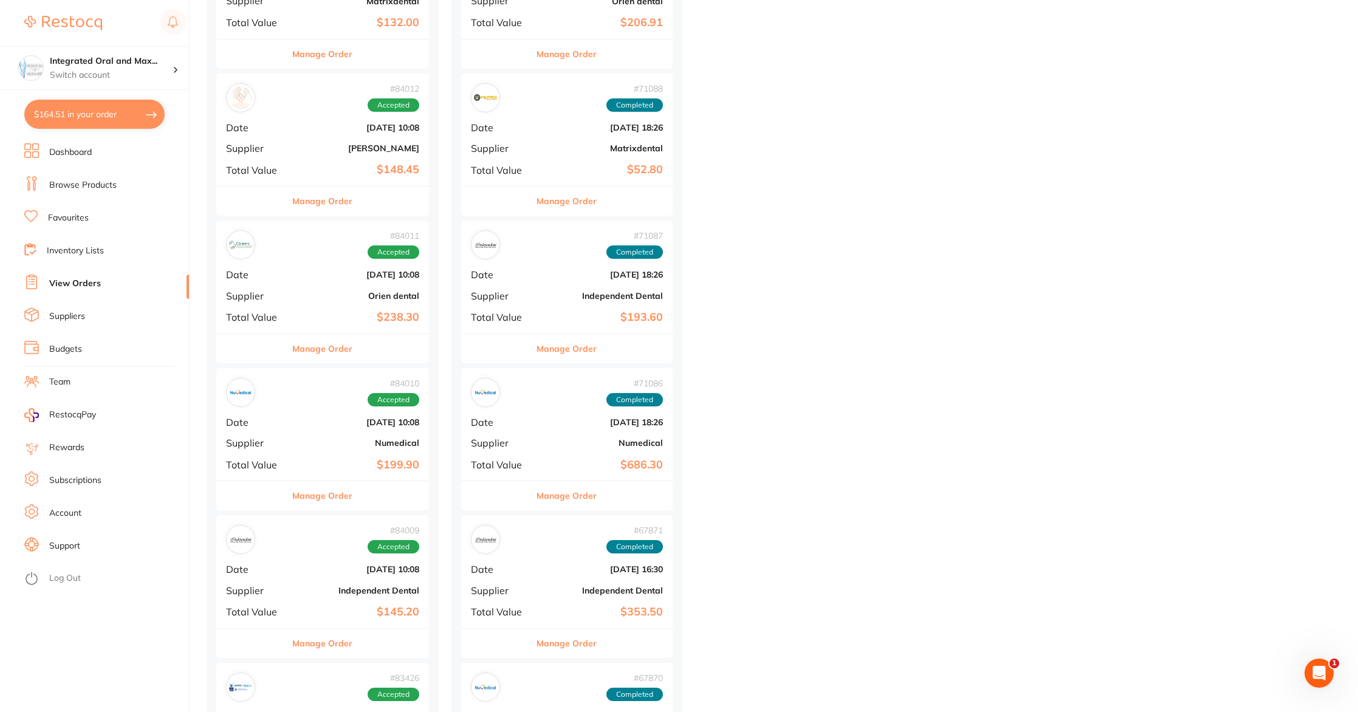
scroll to position [4077, 0]
